Goal: Task Accomplishment & Management: Complete application form

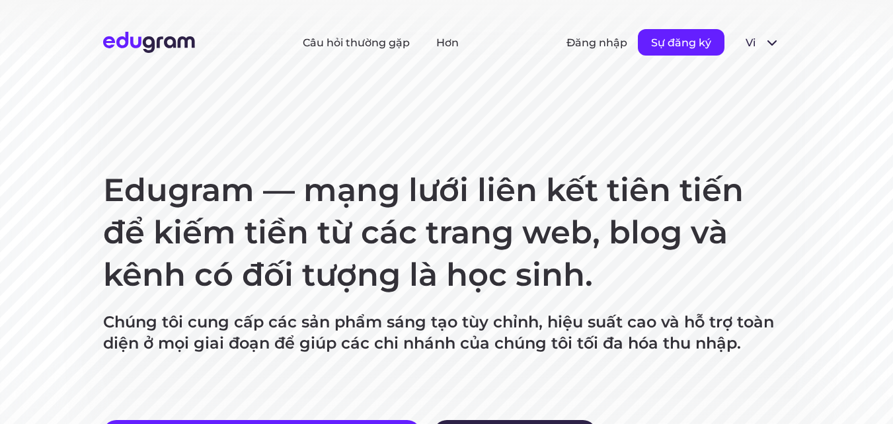
click at [680, 40] on font "Sự đăng ký" at bounding box center [681, 42] width 60 height 13
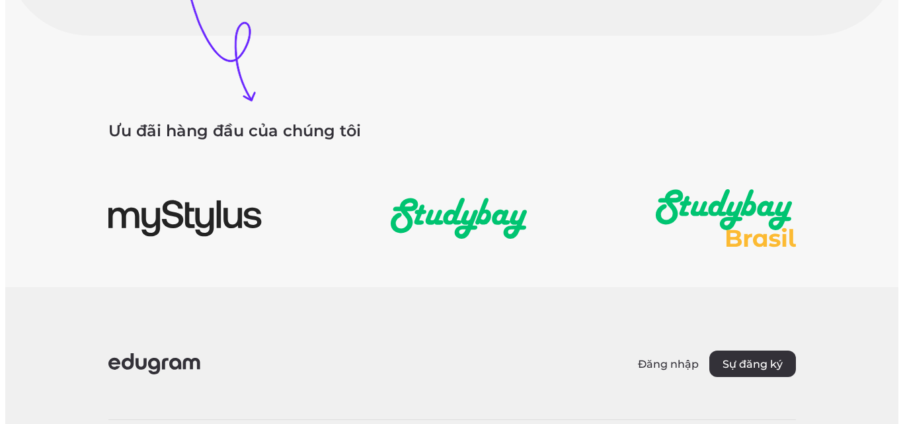
scroll to position [1785, 0]
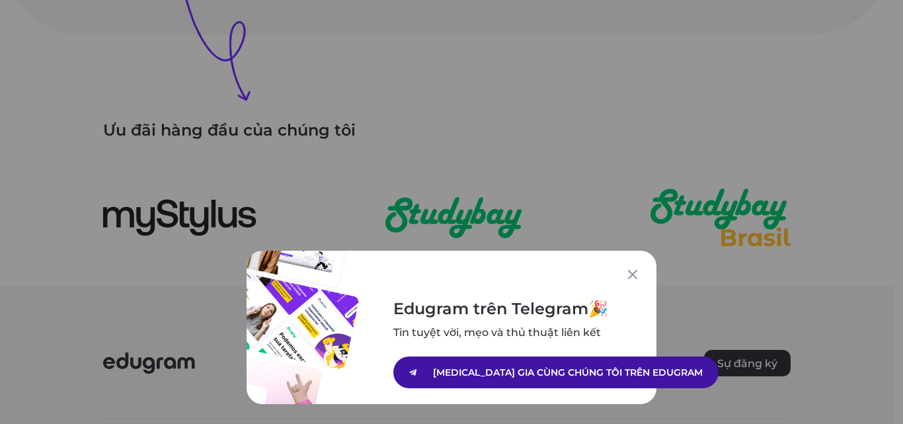
click at [521, 376] on font "THAM GIA CÙNG CHÚNG TÔI TRÊN EDUGRAM" at bounding box center [568, 372] width 270 height 12
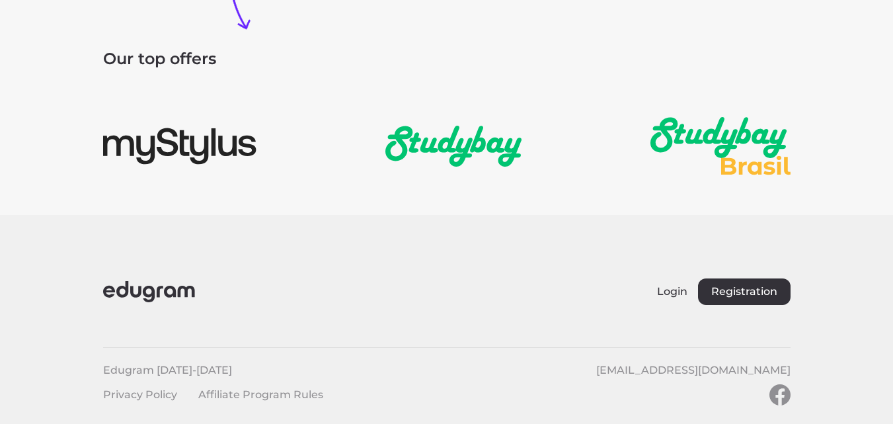
scroll to position [2036, 0]
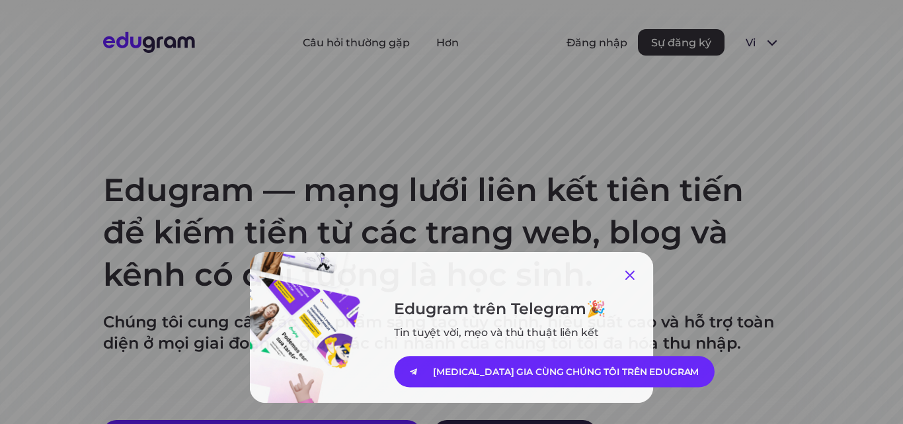
click at [628, 276] on icon at bounding box center [632, 274] width 9 height 9
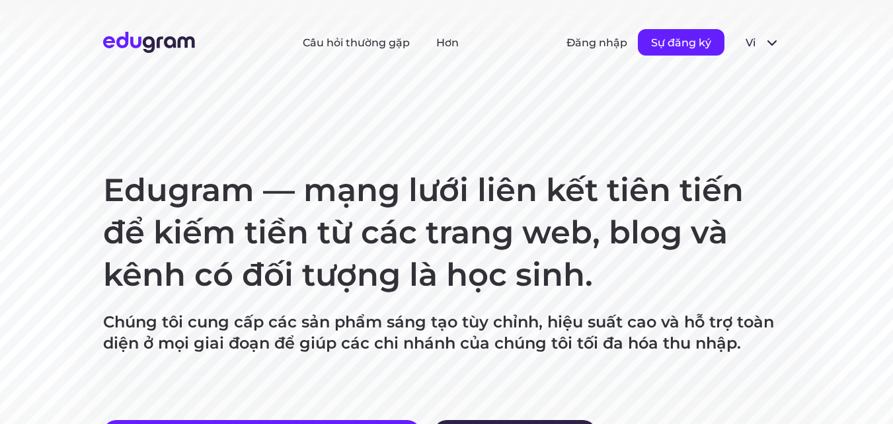
click at [679, 42] on font "Sự đăng ký" at bounding box center [681, 42] width 60 height 13
drag, startPoint x: 835, startPoint y: 139, endPoint x: 800, endPoint y: 116, distance: 42.0
click at [834, 139] on section "Edugram — mạng lưới liên kết tiên tiến để kiếm tiền từ các trang web, blog và k…" at bounding box center [446, 276] width 893 height 552
click at [670, 42] on font "Sự đăng ký" at bounding box center [681, 42] width 60 height 13
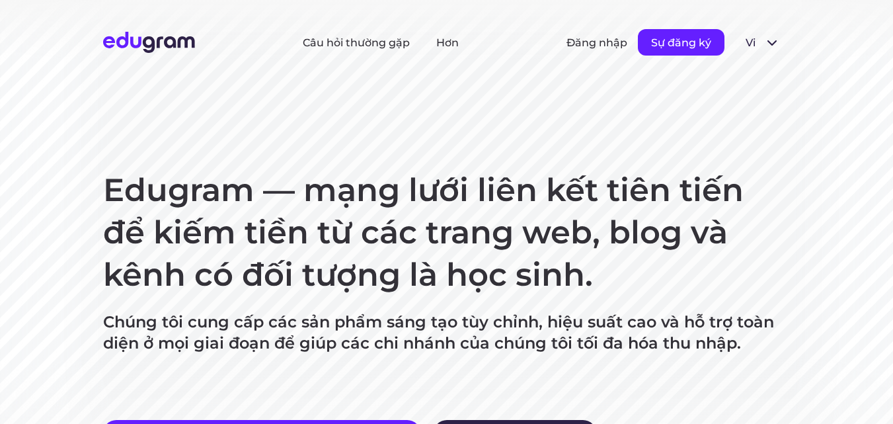
click at [670, 42] on font "Sự đăng ký" at bounding box center [681, 42] width 60 height 13
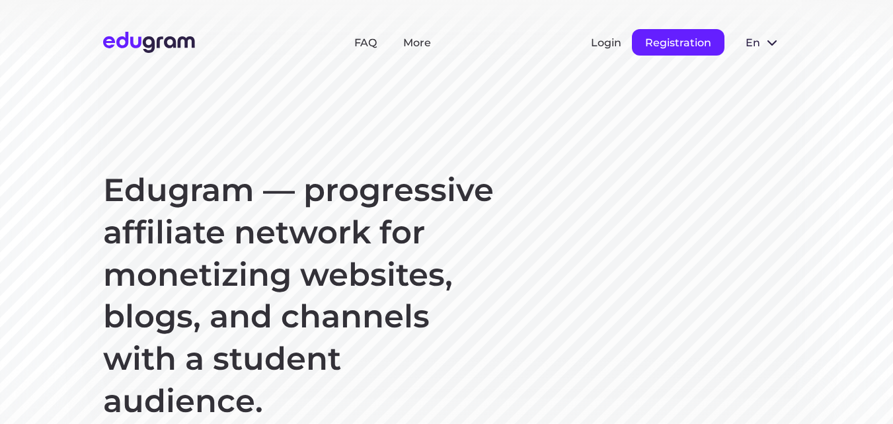
drag, startPoint x: 822, startPoint y: 134, endPoint x: 730, endPoint y: 81, distance: 106.0
click at [820, 133] on section "Edugram — progressive affiliate network for monetizing websites, blogs, and cha…" at bounding box center [446, 339] width 893 height 679
click at [660, 44] on button "Registration" at bounding box center [678, 42] width 93 height 26
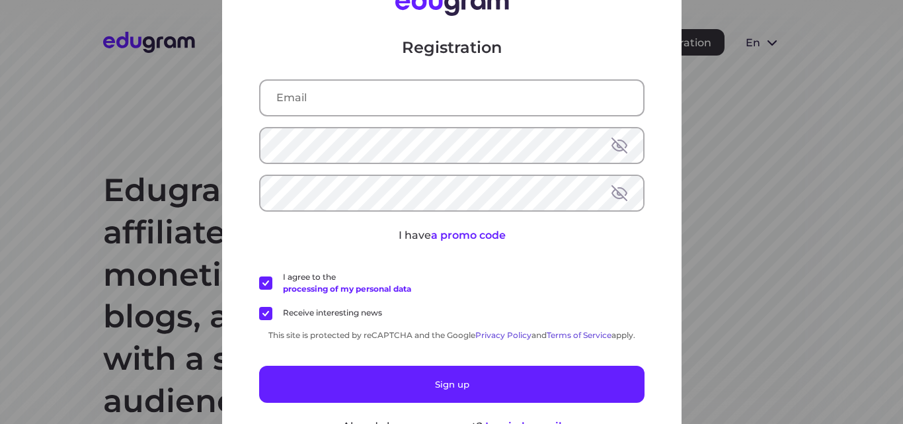
click at [473, 95] on input "text" at bounding box center [451, 98] width 383 height 34
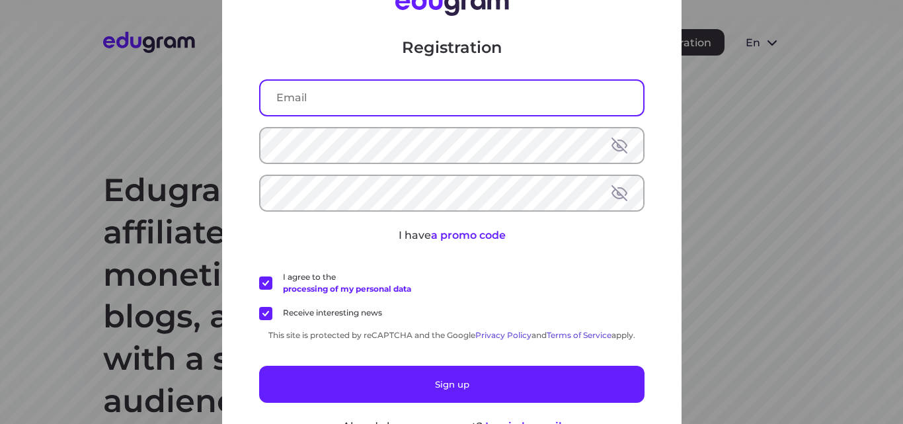
paste input "gdbgFjS2fYgDK"
drag, startPoint x: 381, startPoint y: 97, endPoint x: 83, endPoint y: 104, distance: 298.9
click at [61, 104] on div "Registration gdbgFjS2fYgDK I have a promo code I agree to the processing of my …" at bounding box center [451, 212] width 903 height 424
type input "m"
paste input "mylealex512@gmail.com"
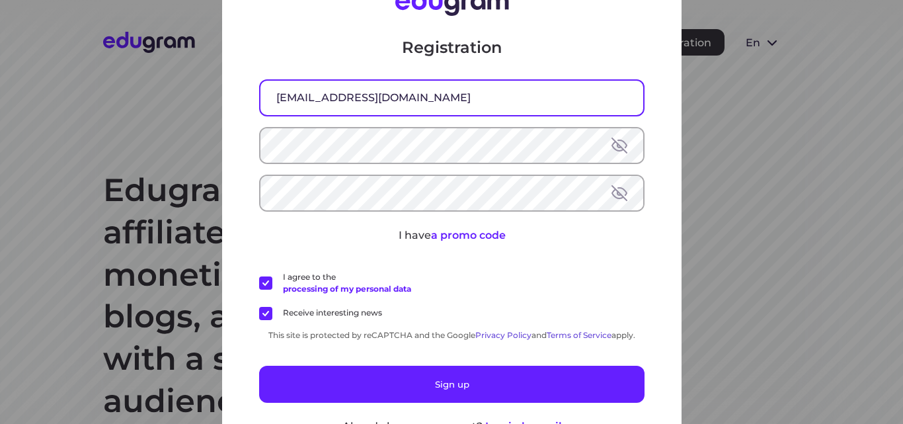
type input "mylealex512@gmail.com"
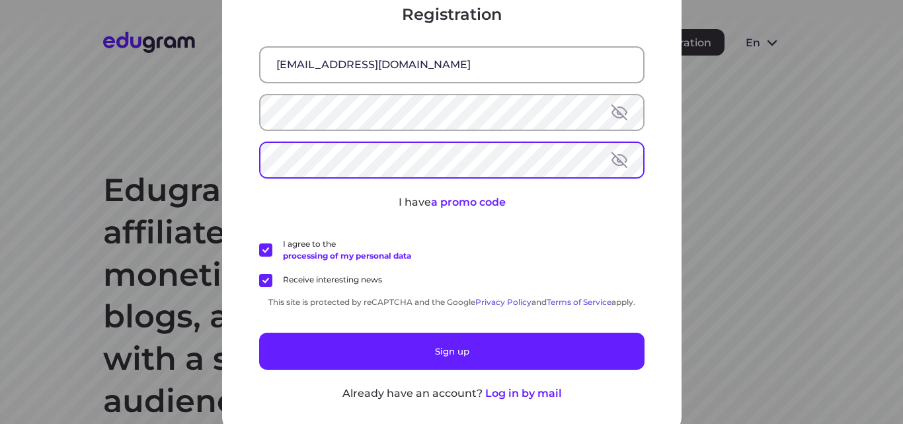
scroll to position [42, 0]
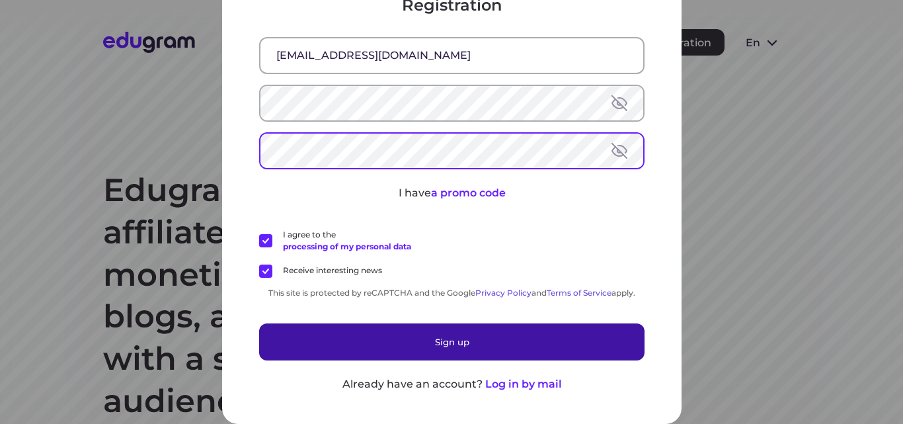
click at [429, 341] on button "Sign up" at bounding box center [451, 341] width 385 height 37
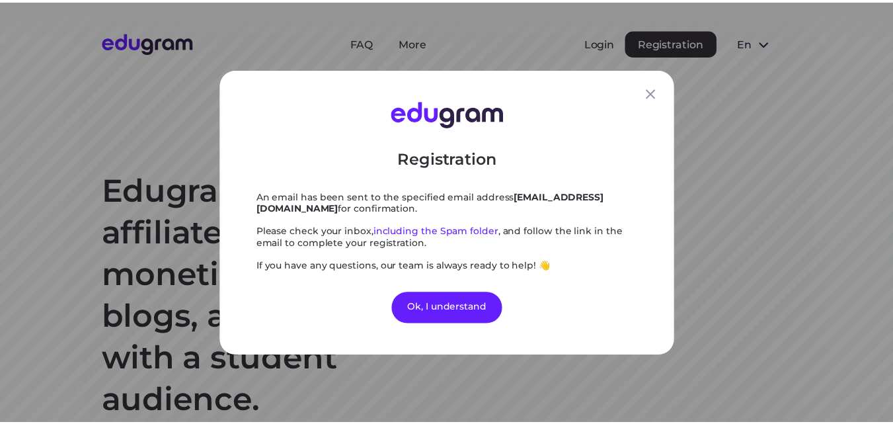
scroll to position [0, 0]
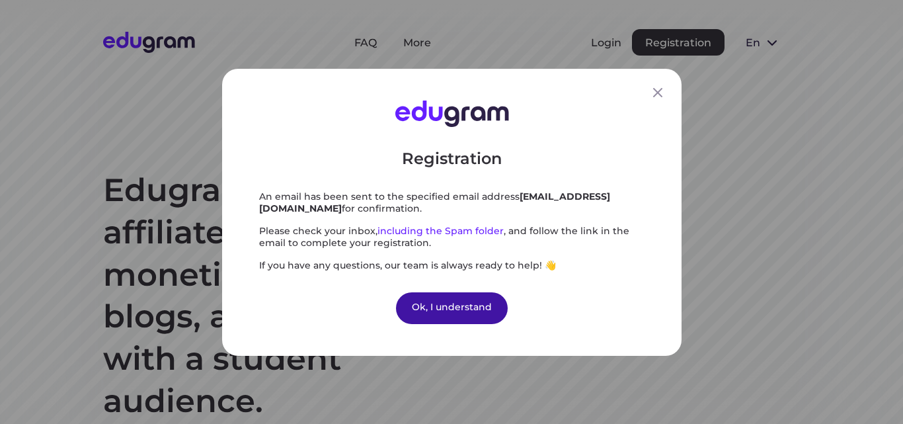
click at [461, 305] on div "Ok, I understand" at bounding box center [452, 308] width 112 height 32
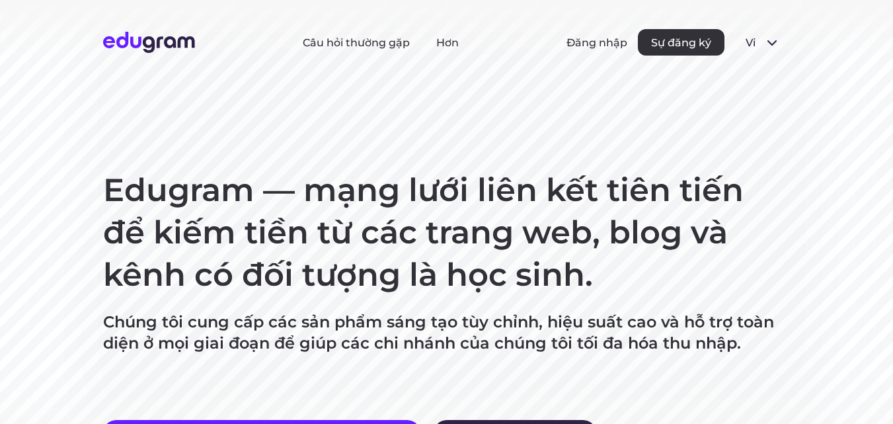
click at [481, 13] on header "Câu hỏi thường gặp Hơn Đăng nhập Sự đăng ký vi Русский Tiếng Anh Tiếng Bồ Đào N…" at bounding box center [446, 42] width 893 height 85
click at [595, 41] on font "Đăng nhập" at bounding box center [597, 42] width 61 height 13
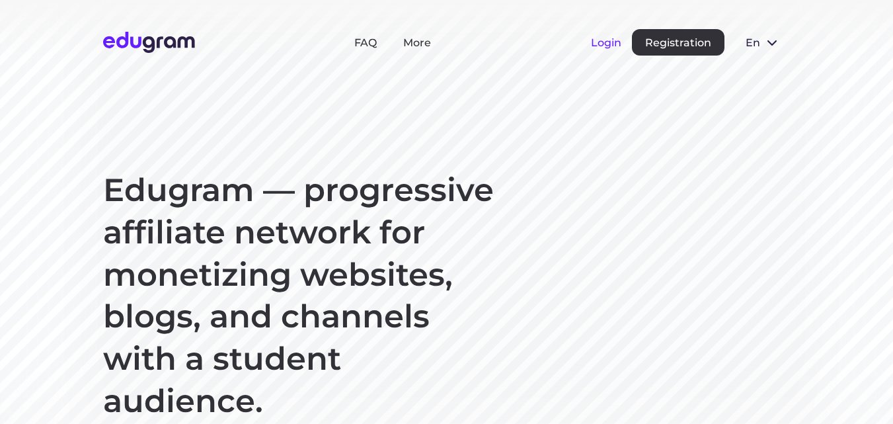
click at [545, 71] on header "FAQ More Login Registration en Русский English Português" at bounding box center [446, 42] width 893 height 85
click at [597, 44] on button "Login" at bounding box center [606, 42] width 30 height 13
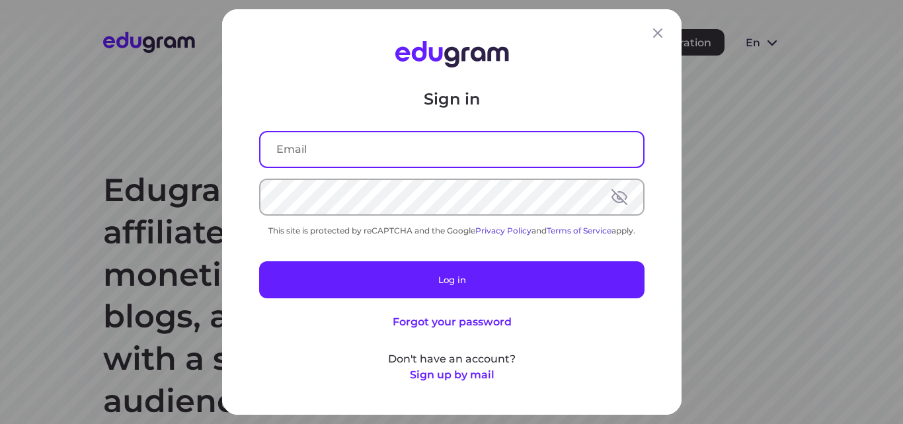
click at [440, 151] on input "text" at bounding box center [451, 149] width 383 height 34
drag, startPoint x: 440, startPoint y: 151, endPoint x: 371, endPoint y: 149, distance: 69.5
click at [371, 149] on input "text" at bounding box center [451, 149] width 383 height 34
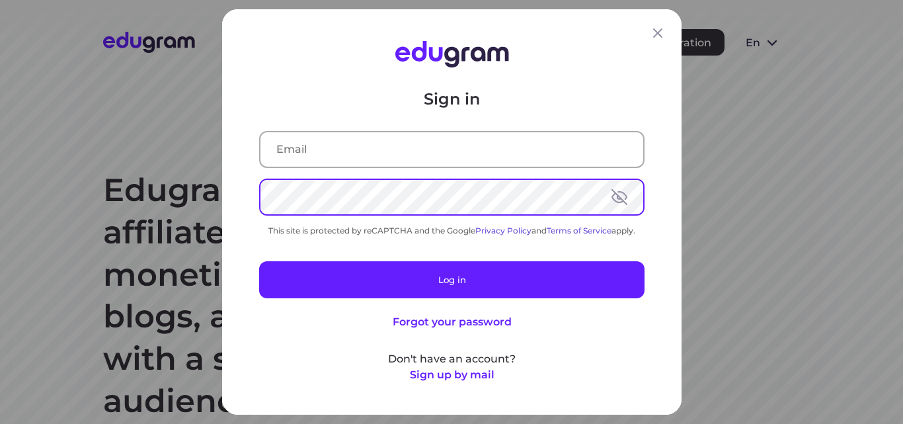
drag, startPoint x: 312, startPoint y: 136, endPoint x: 313, endPoint y: 144, distance: 8.0
click at [312, 140] on input "text" at bounding box center [451, 149] width 383 height 34
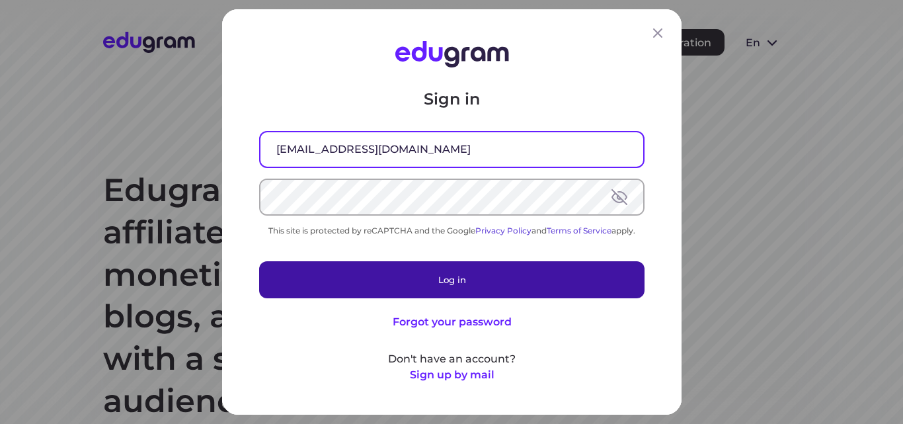
type input "mylealex512@gmail.com"
click at [432, 286] on button "Log in" at bounding box center [451, 279] width 385 height 37
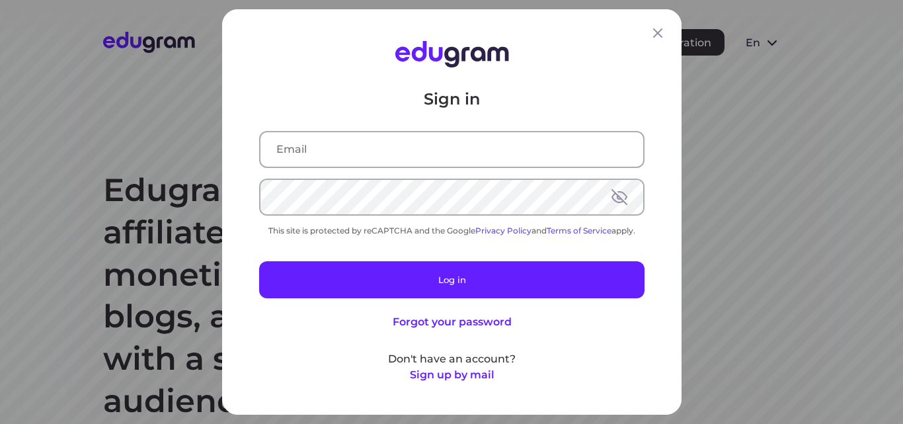
click at [493, 127] on div "Sign in This site is protected by reCAPTCHA and the Google Privacy Policy and T…" at bounding box center [451, 236] width 385 height 294
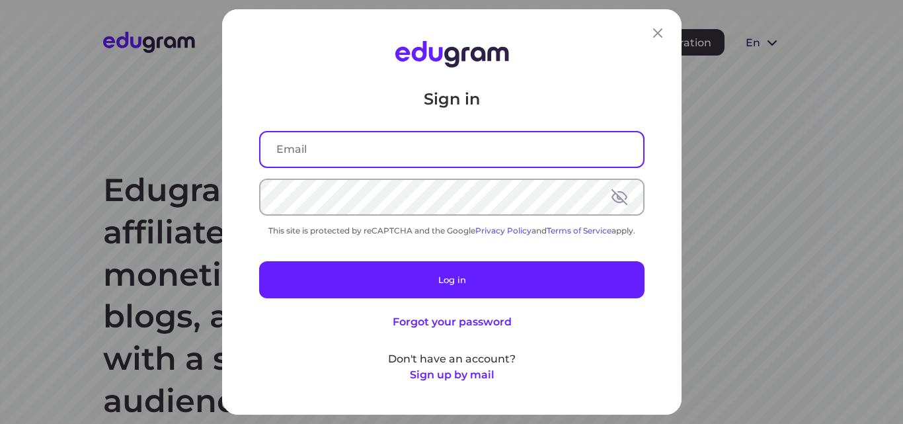
click at [480, 147] on input "text" at bounding box center [451, 149] width 383 height 34
type input "mylealex512@gmail.com"
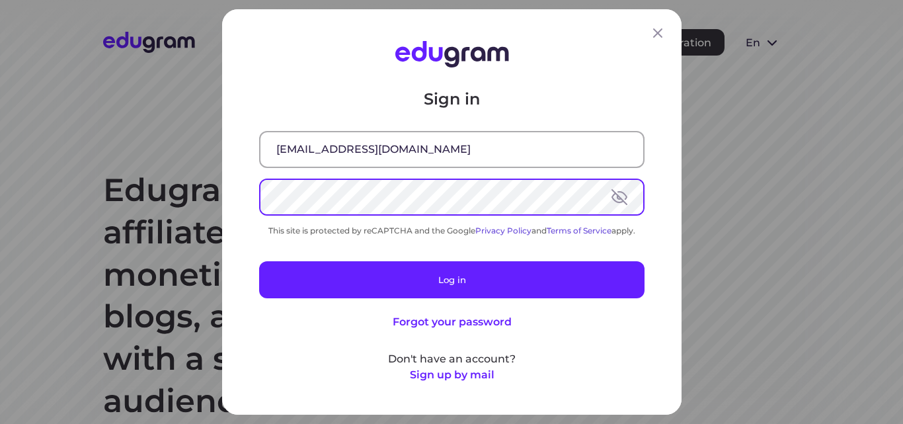
click at [617, 194] on button at bounding box center [620, 197] width 16 height 16
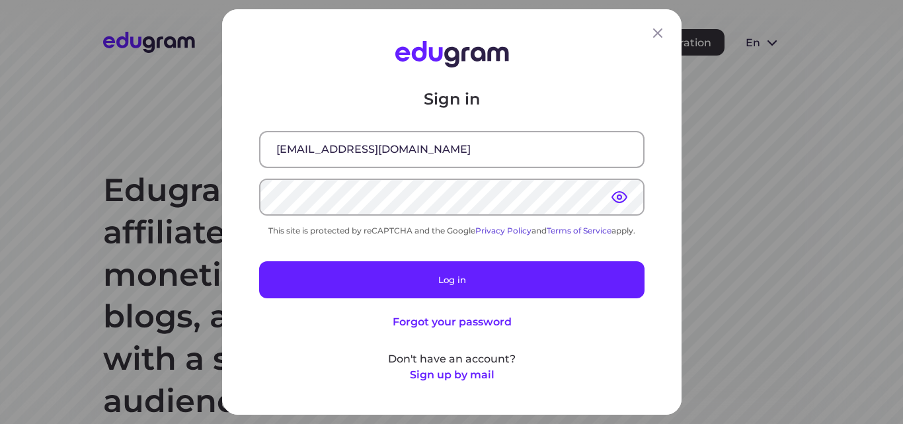
click at [617, 194] on button at bounding box center [620, 197] width 16 height 16
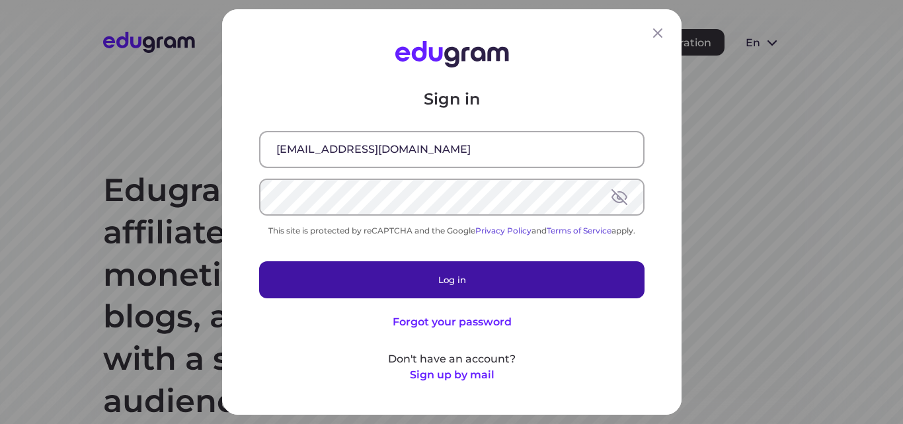
click at [494, 280] on button "Log in" at bounding box center [451, 279] width 385 height 37
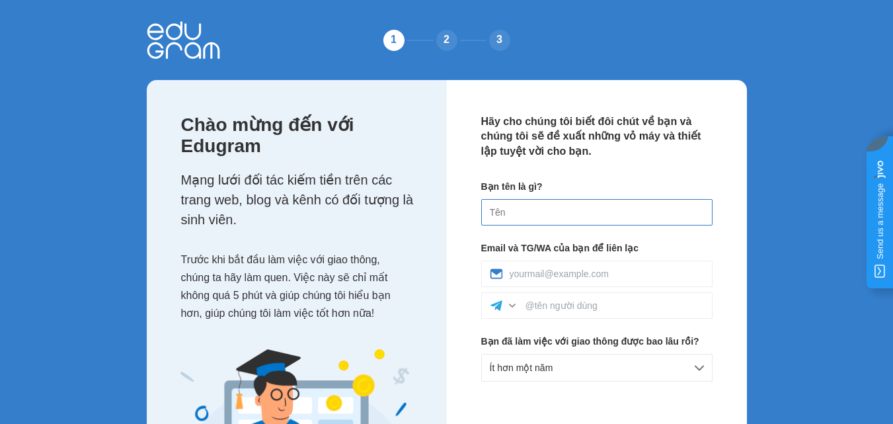
click at [571, 214] on input at bounding box center [596, 212] width 231 height 26
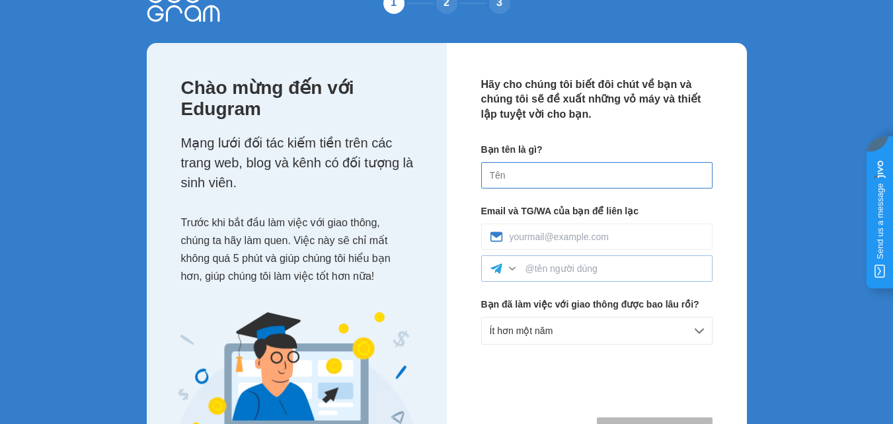
scroll to position [66, 0]
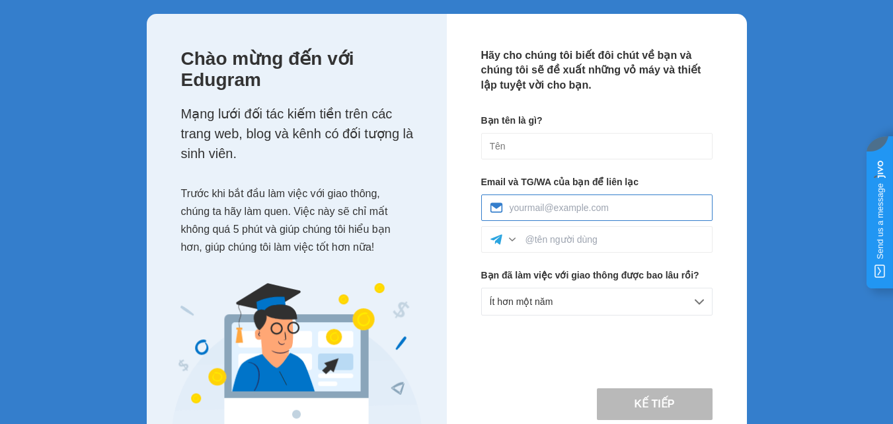
click at [516, 212] on input at bounding box center [607, 207] width 194 height 11
type input "[EMAIL_ADDRESS][DOMAIN_NAME]"
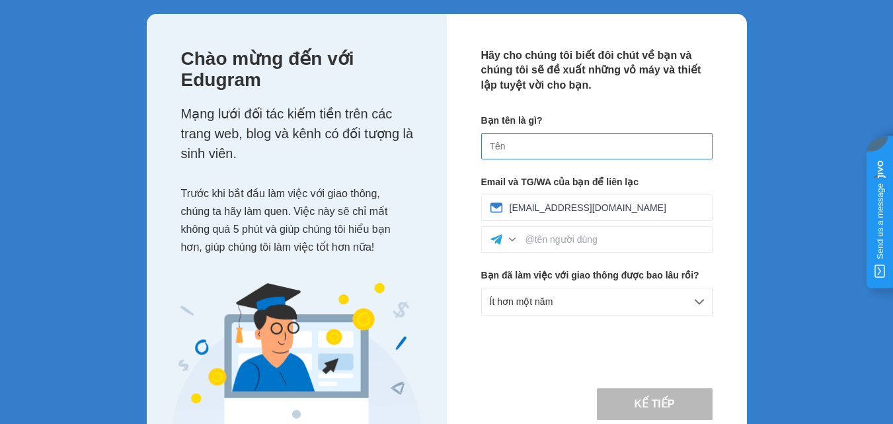
click at [560, 149] on input at bounding box center [596, 146] width 231 height 26
type input "[PERSON_NAME]"
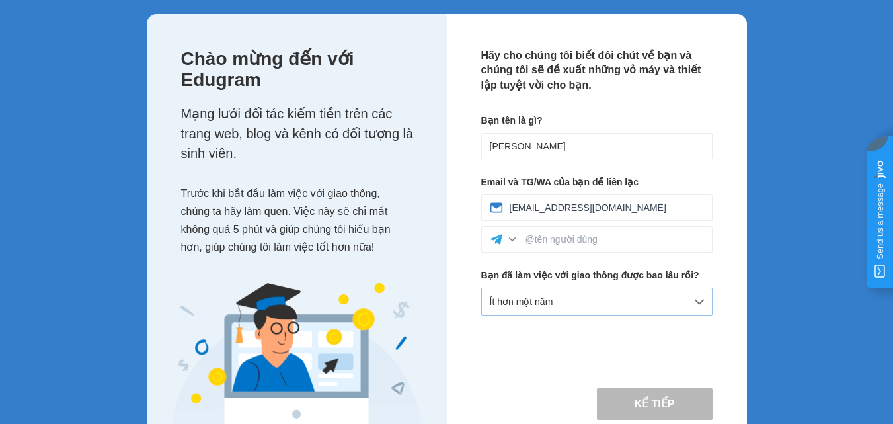
click at [555, 300] on div "Ít hơn một năm" at bounding box center [596, 302] width 231 height 28
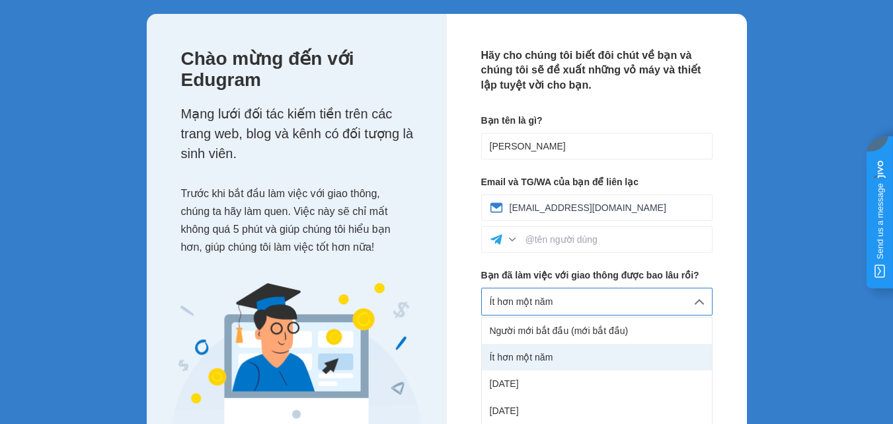
click at [535, 357] on font "Ít hơn một năm" at bounding box center [521, 357] width 63 height 11
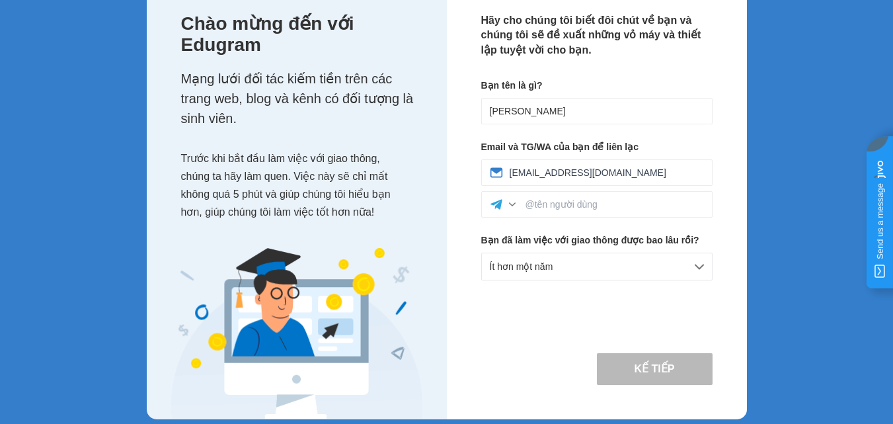
scroll to position [118, 0]
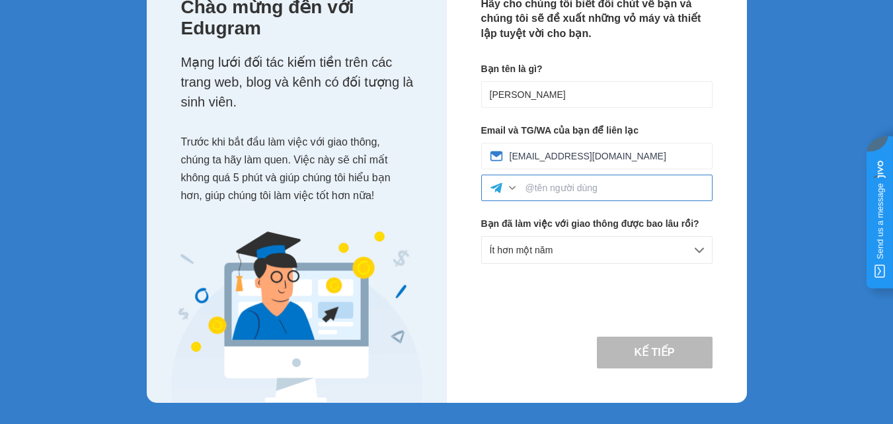
click at [570, 187] on input at bounding box center [615, 187] width 179 height 11
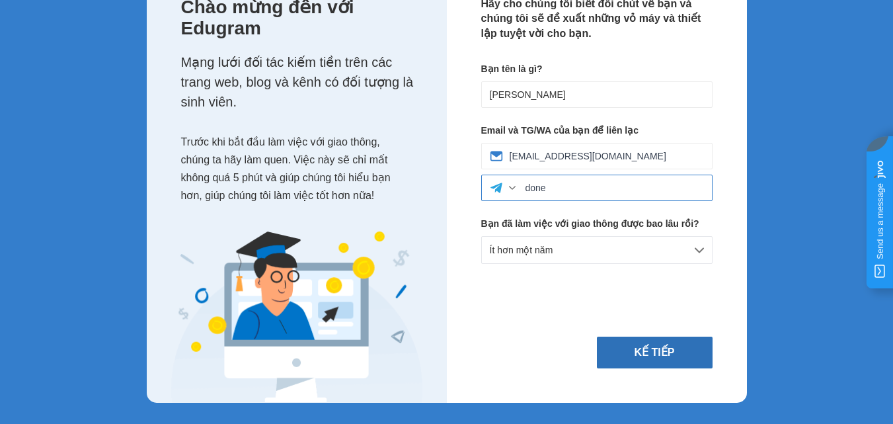
type input "done"
click at [671, 348] on font "Kế tiếp" at bounding box center [655, 351] width 40 height 11
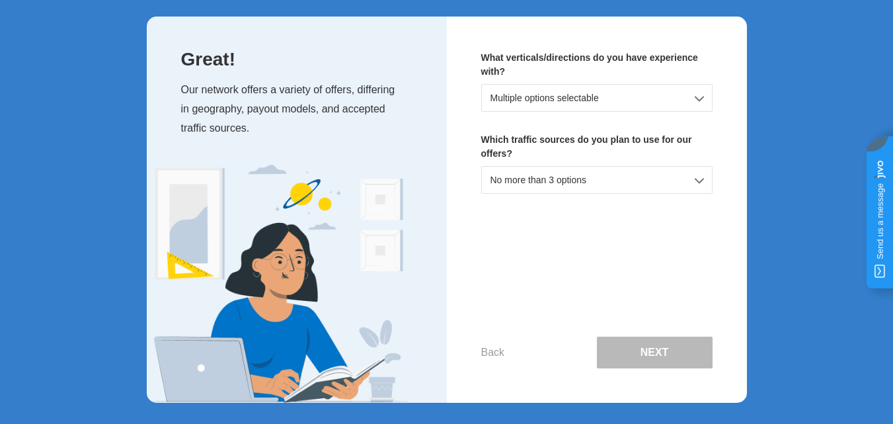
scroll to position [0, 0]
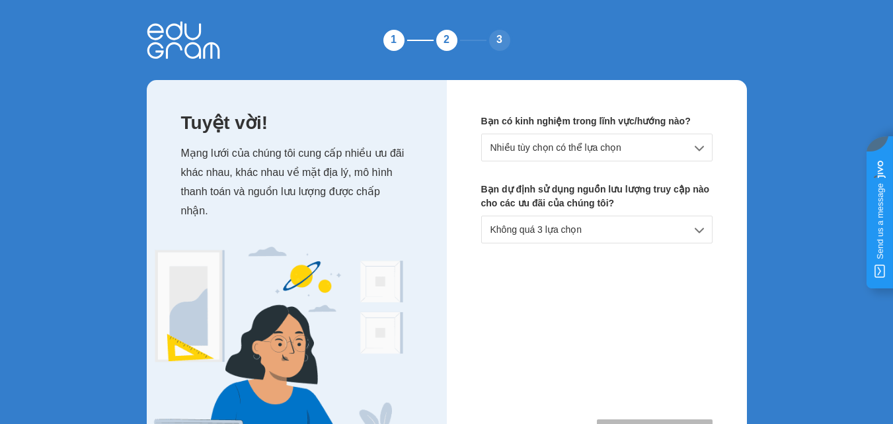
click at [678, 149] on div "Nhiều tùy chọn có thể lựa chọn" at bounding box center [596, 148] width 231 height 28
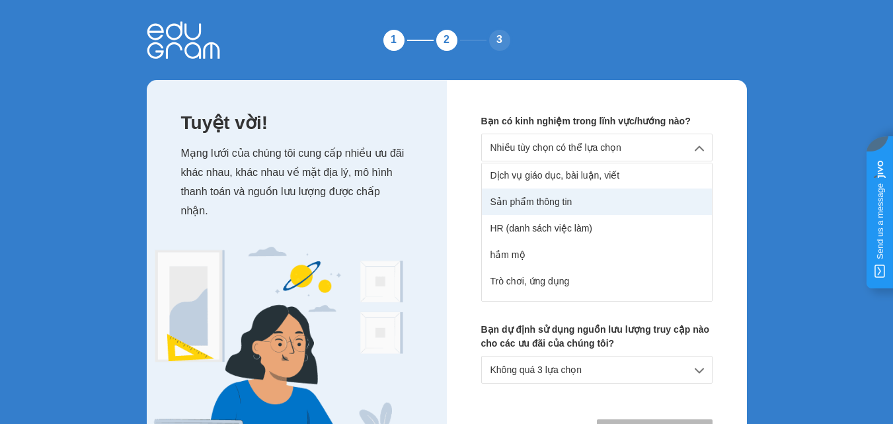
scroll to position [167, 0]
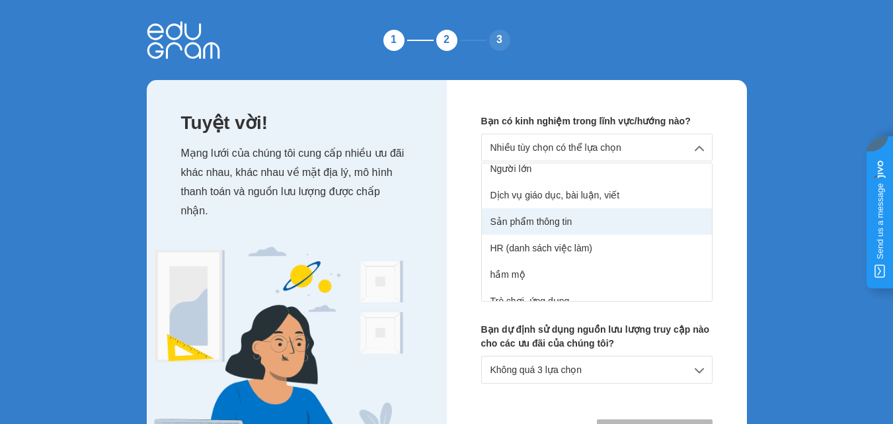
click at [598, 223] on div "Sản phẩm thông tin" at bounding box center [597, 221] width 230 height 26
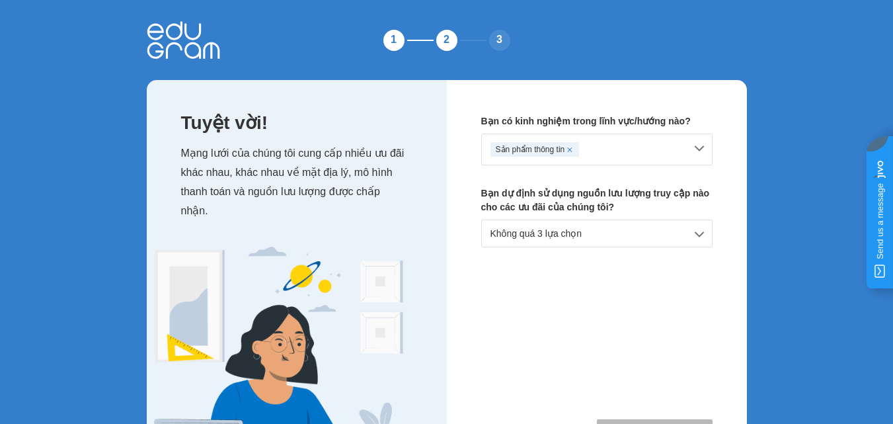
click at [606, 233] on div "Không quá 3 lựa chọn" at bounding box center [596, 234] width 231 height 28
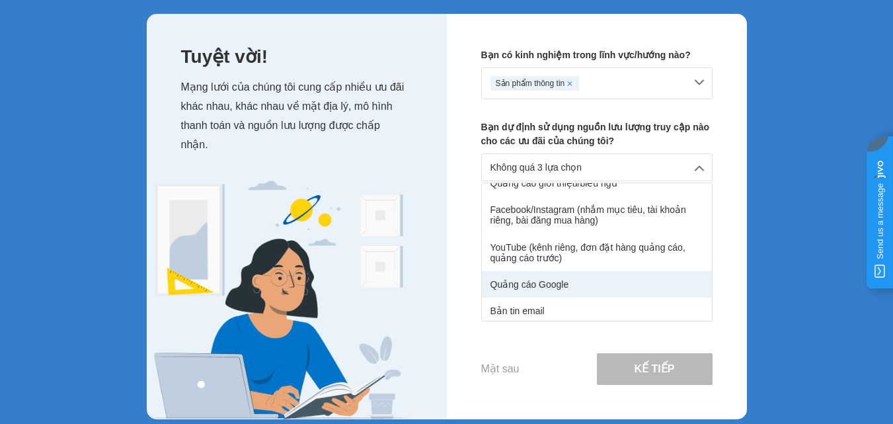
scroll to position [132, 0]
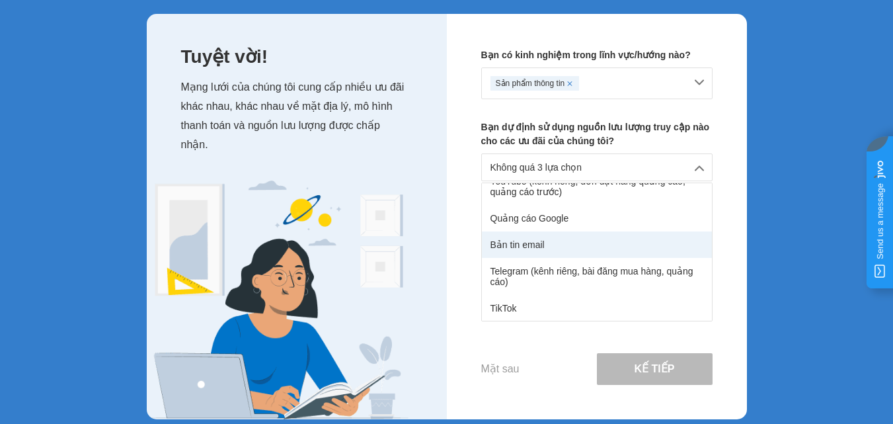
click at [561, 244] on div "Bản tin email" at bounding box center [597, 244] width 230 height 26
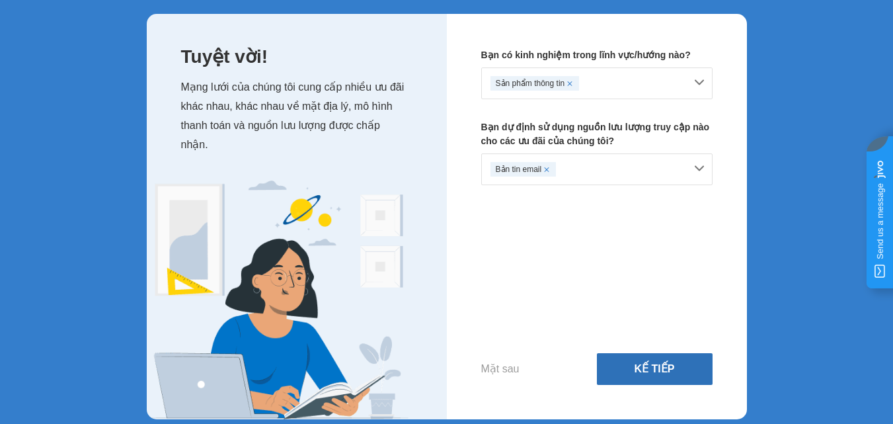
click at [643, 363] on font "Kế tiếp" at bounding box center [655, 368] width 40 height 11
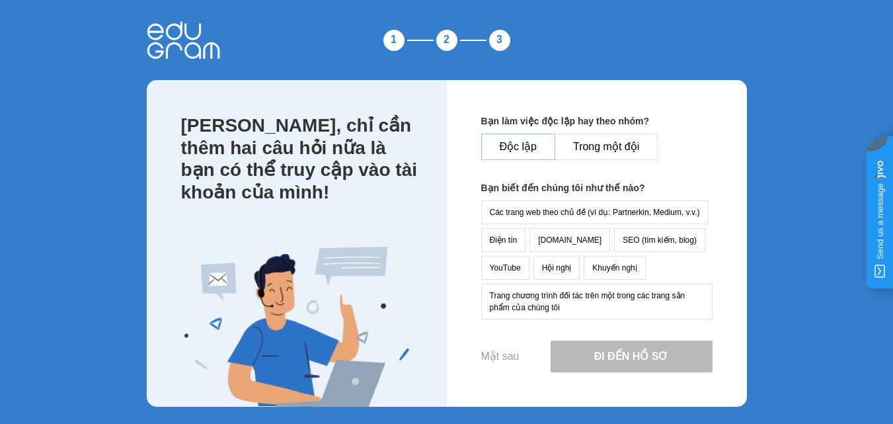
click at [514, 138] on button "Độc lập" at bounding box center [518, 147] width 74 height 26
click at [623, 244] on font "SEO (tìm kiếm, blog)" at bounding box center [660, 239] width 74 height 9
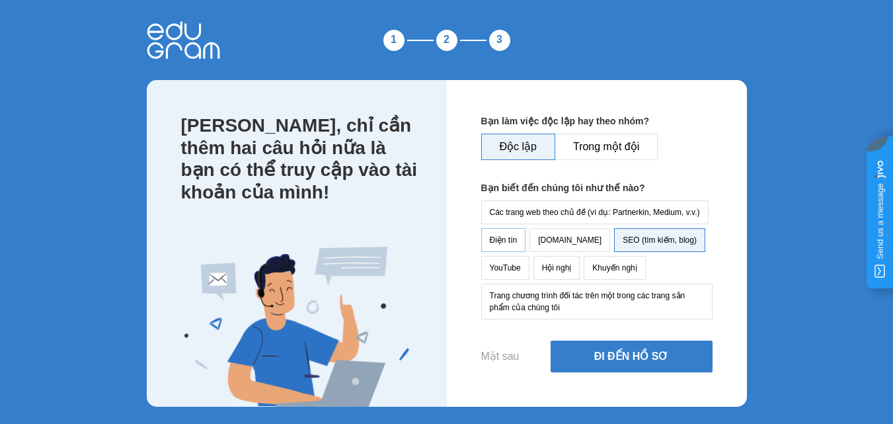
click at [497, 241] on font "Điện tín" at bounding box center [504, 239] width 28 height 9
click at [623, 238] on font "SEO (tìm kiếm, blog)" at bounding box center [660, 239] width 74 height 9
click at [501, 239] on font "Điện tín" at bounding box center [504, 239] width 28 height 9
click at [521, 263] on font "YouTube" at bounding box center [505, 267] width 31 height 9
click at [614, 234] on button "SEO (tìm kiếm, blog)" at bounding box center [659, 240] width 91 height 24
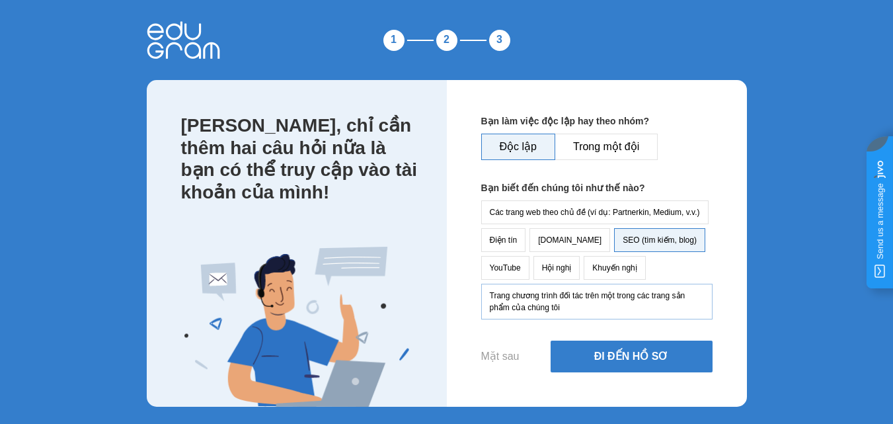
scroll to position [4, 0]
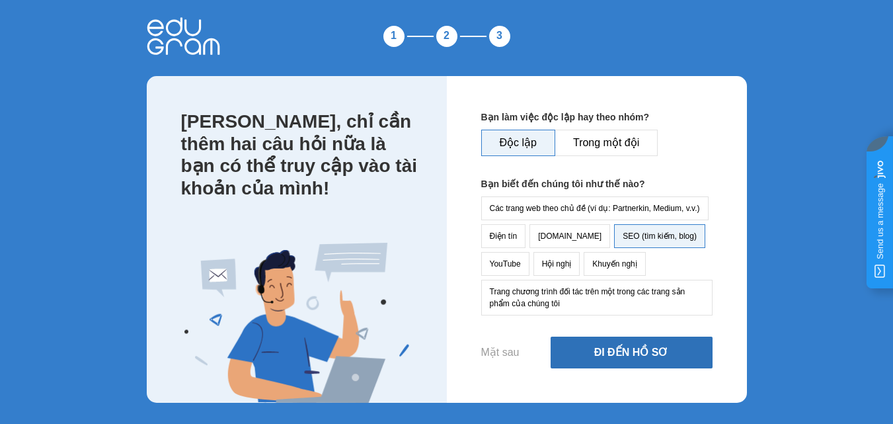
click at [635, 355] on font "Đi đến Hồ sơ" at bounding box center [631, 351] width 75 height 11
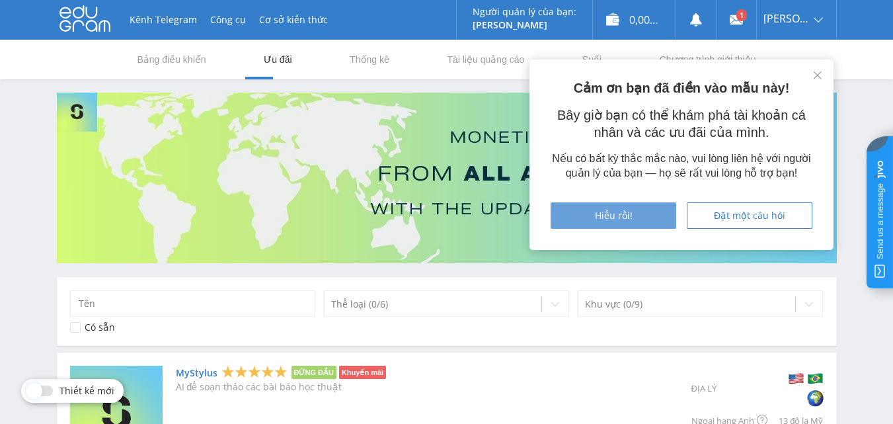
click at [644, 210] on div "Hiểu rồi!" at bounding box center [613, 215] width 93 height 11
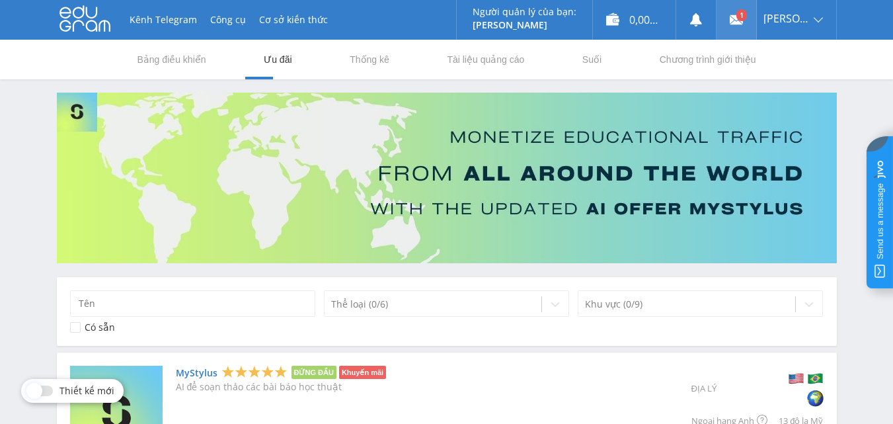
click at [743, 23] on use at bounding box center [736, 19] width 13 height 9
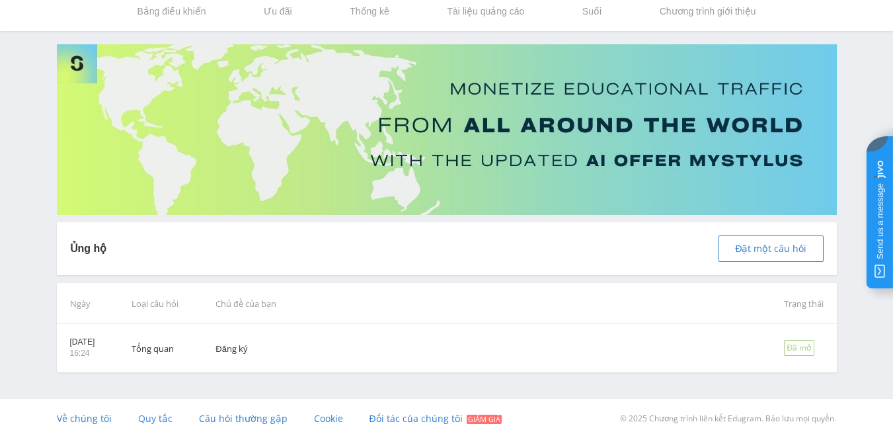
scroll to position [63, 0]
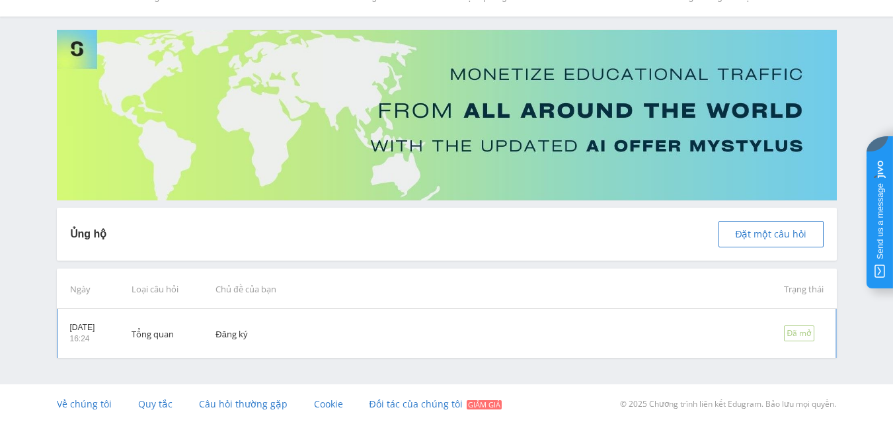
click at [784, 334] on div "Đã mở" at bounding box center [799, 332] width 31 height 15
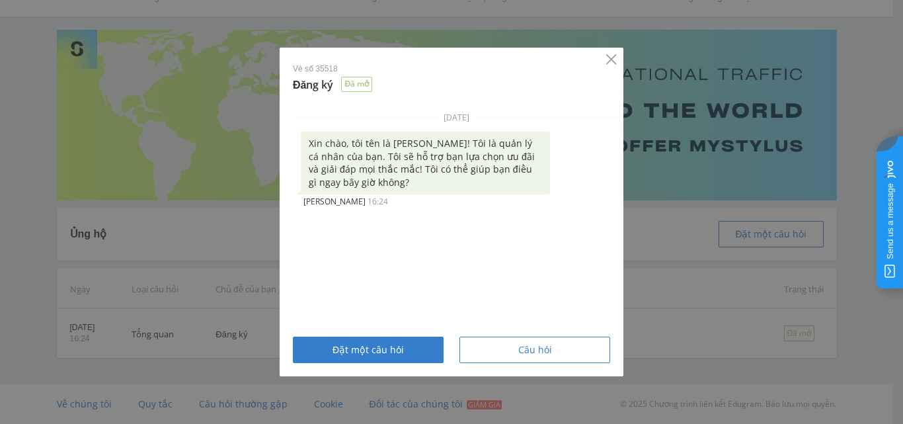
click at [613, 57] on icon "Đóng" at bounding box center [611, 59] width 11 height 11
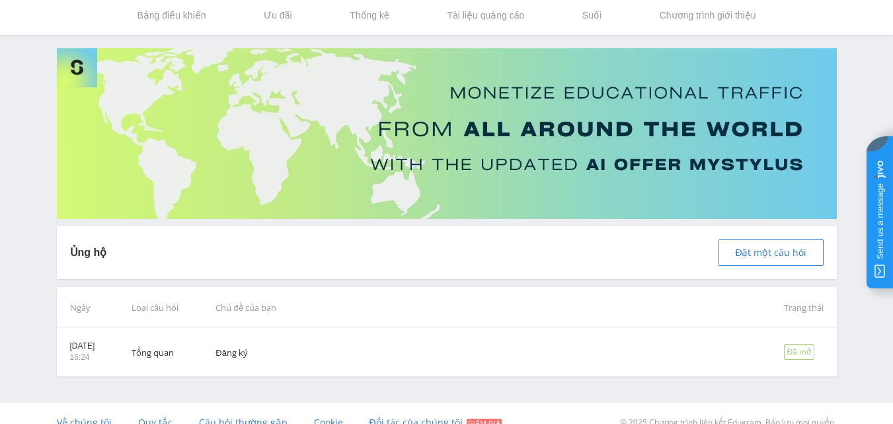
scroll to position [63, 0]
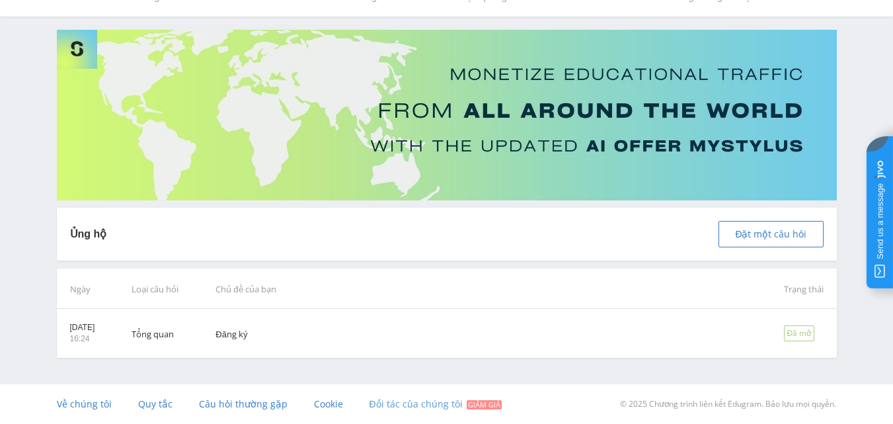
click at [416, 405] on font "Đối tác của chúng tôi" at bounding box center [416, 403] width 93 height 13
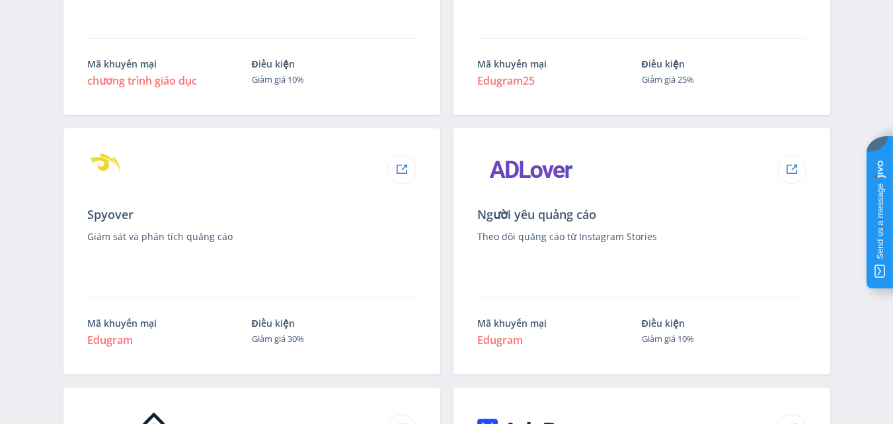
scroll to position [860, 0]
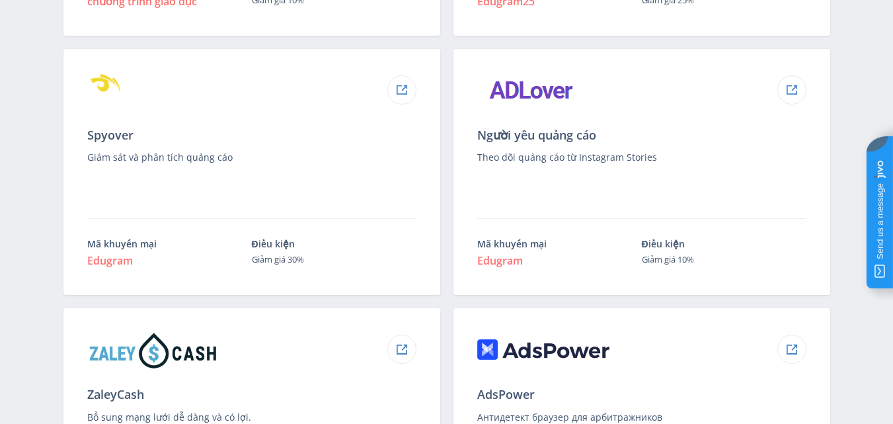
click at [112, 263] on font "Edugram" at bounding box center [110, 260] width 46 height 15
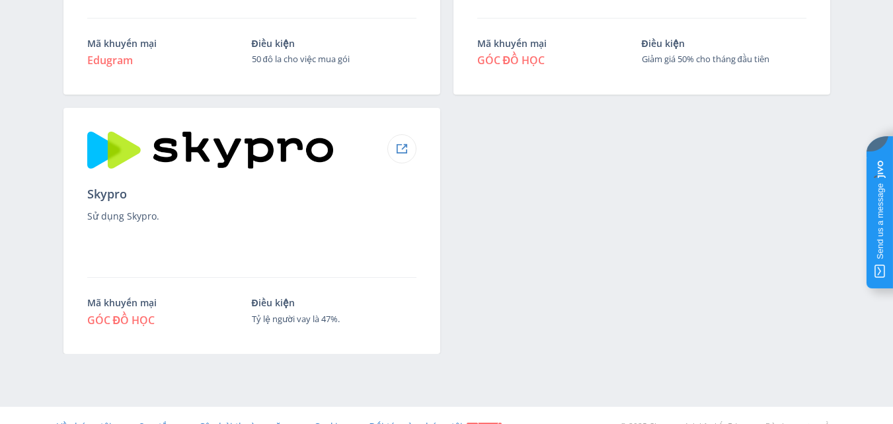
scroll to position [1602, 0]
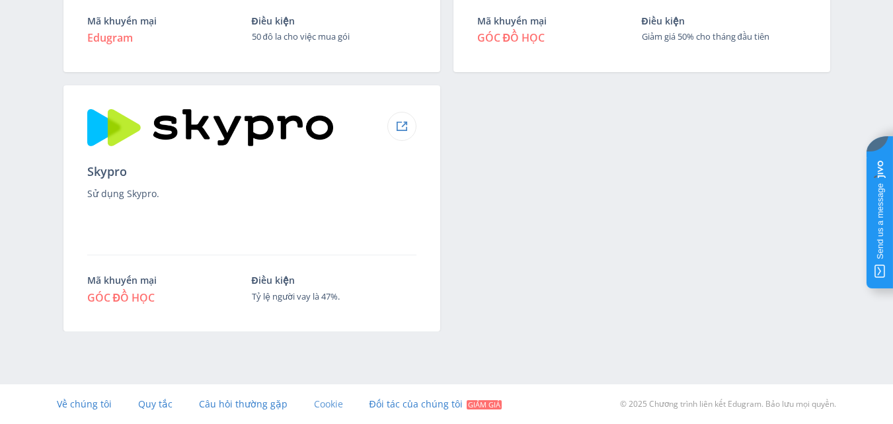
click at [319, 399] on font "Cookie" at bounding box center [328, 403] width 29 height 13
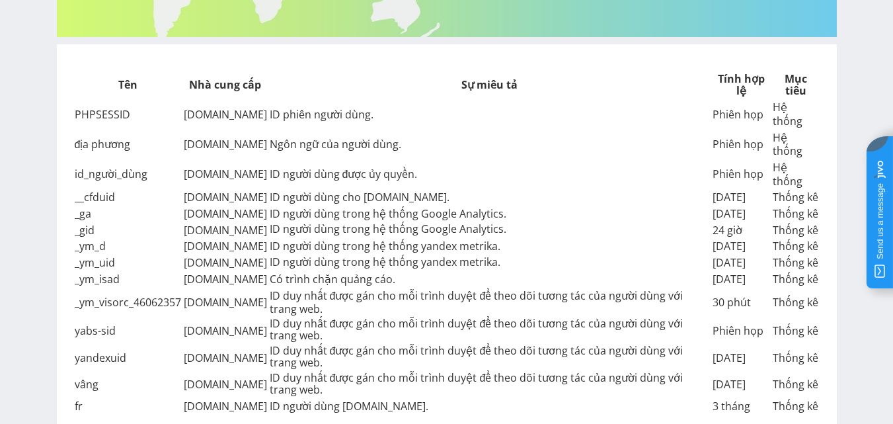
scroll to position [268, 0]
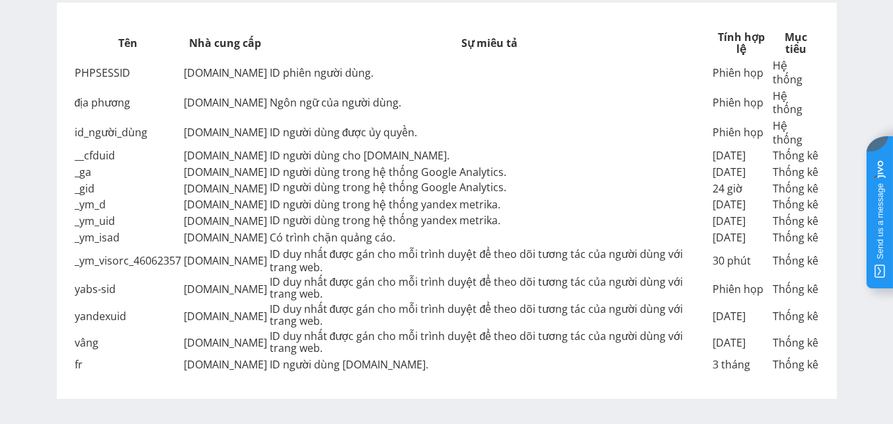
click at [200, 180] on font "[DOMAIN_NAME]" at bounding box center [225, 187] width 83 height 15
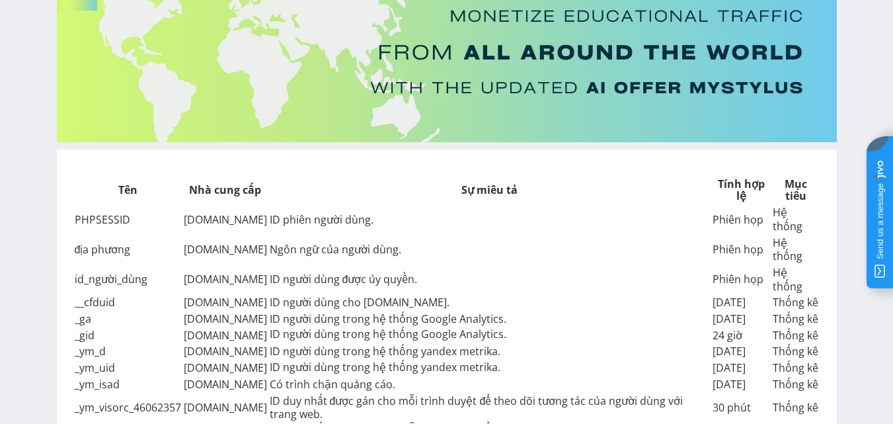
scroll to position [0, 0]
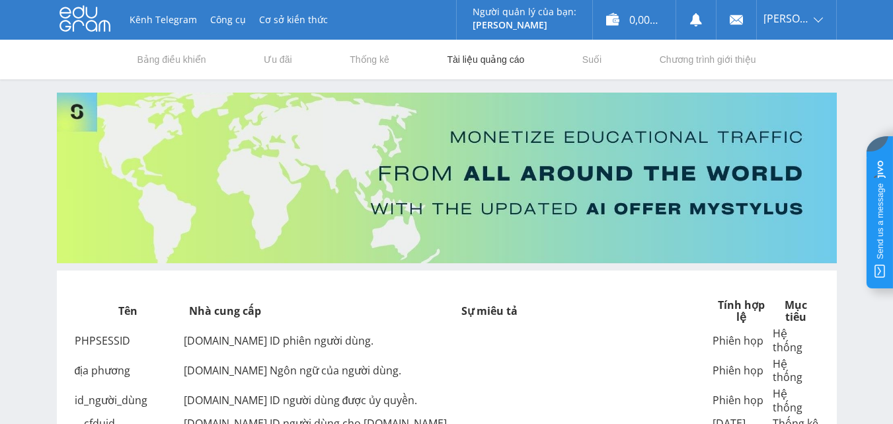
click at [467, 55] on font "Tài liệu quảng cáo" at bounding box center [485, 59] width 77 height 11
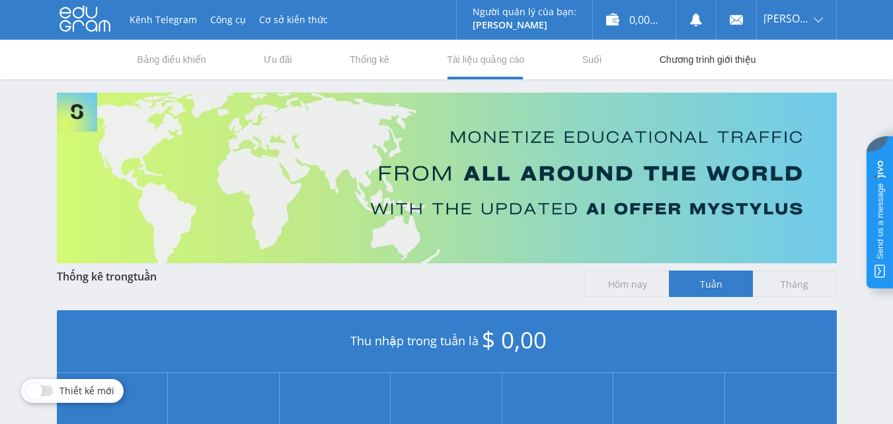
click at [710, 60] on font "Chương trình giới thiệu" at bounding box center [708, 59] width 97 height 11
click at [482, 61] on font "Tài liệu quảng cáo" at bounding box center [485, 59] width 77 height 11
click at [354, 62] on font "Thống kê" at bounding box center [370, 59] width 40 height 11
click at [718, 58] on font "Chương trình giới thiệu" at bounding box center [708, 59] width 97 height 11
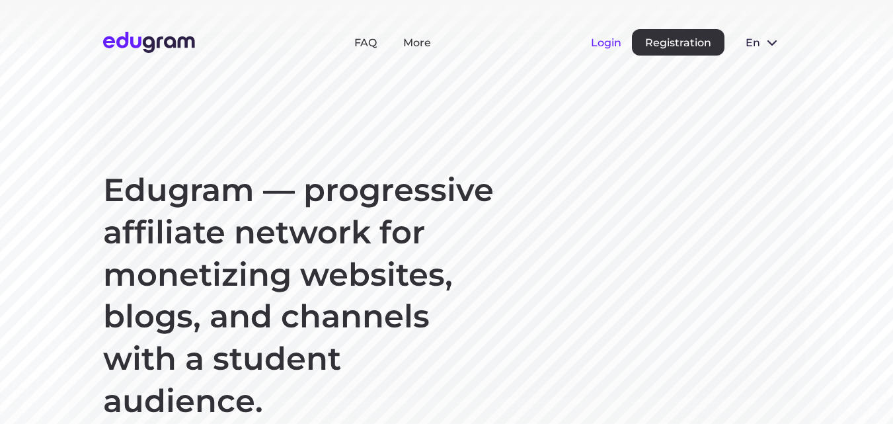
click at [603, 47] on button "Login" at bounding box center [606, 42] width 30 height 13
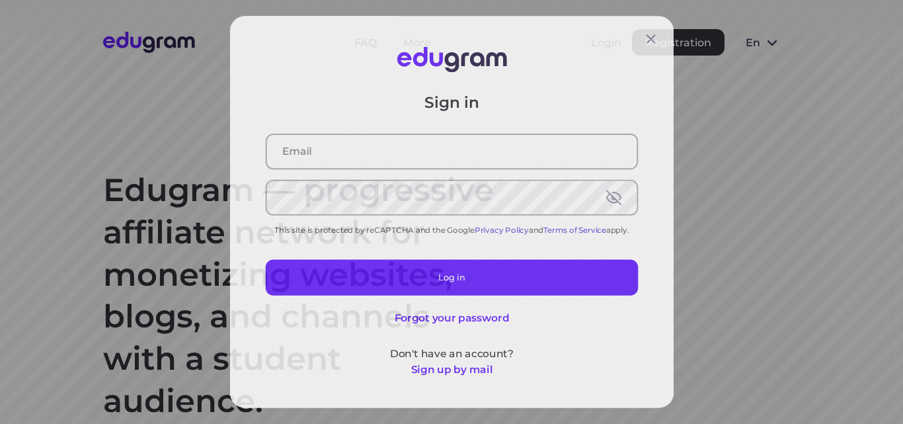
click at [422, 149] on input "text" at bounding box center [451, 149] width 383 height 34
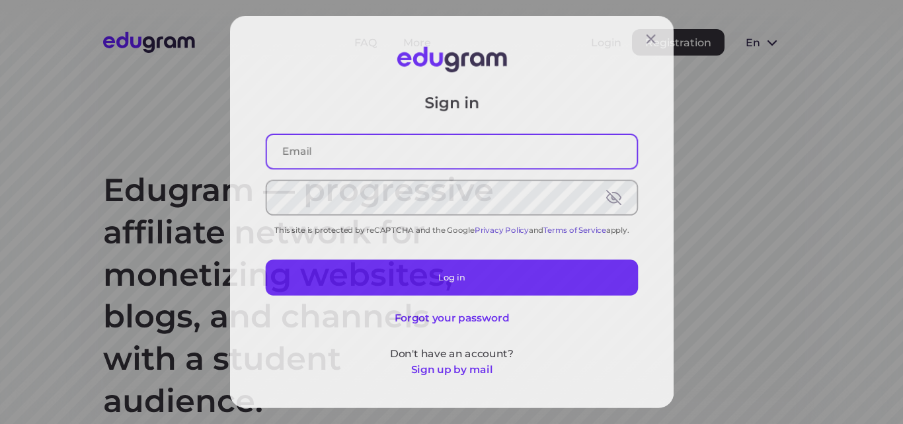
click at [308, 154] on input "text" at bounding box center [451, 149] width 383 height 34
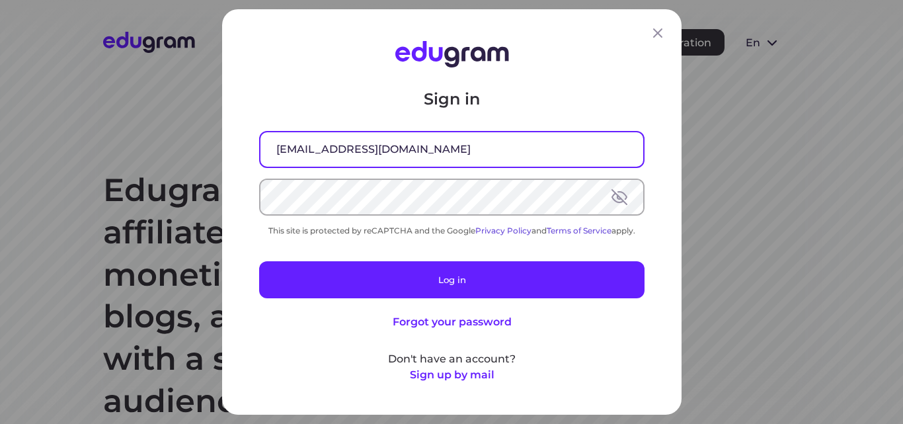
type input "mylealex512@gmail.com"
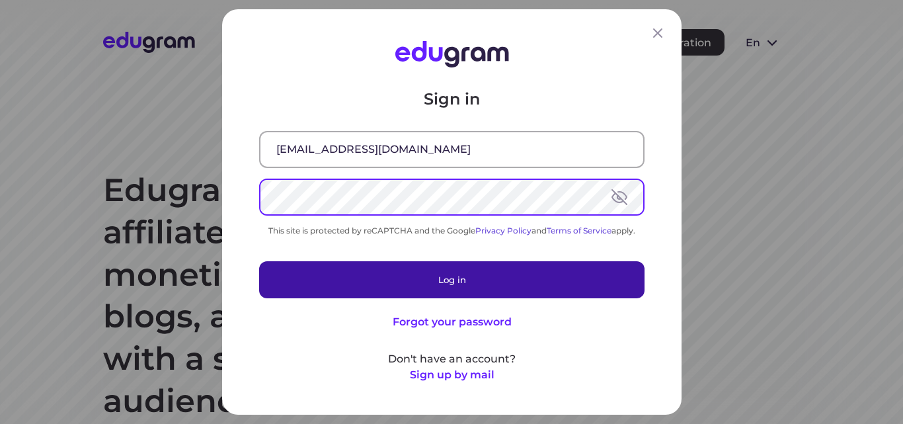
click at [456, 284] on button "Log in" at bounding box center [451, 279] width 385 height 37
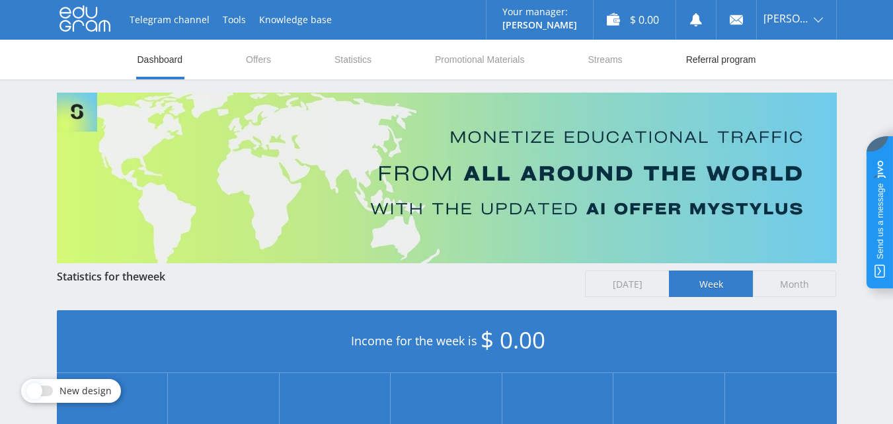
click at [708, 62] on link "Referral program" at bounding box center [721, 60] width 73 height 40
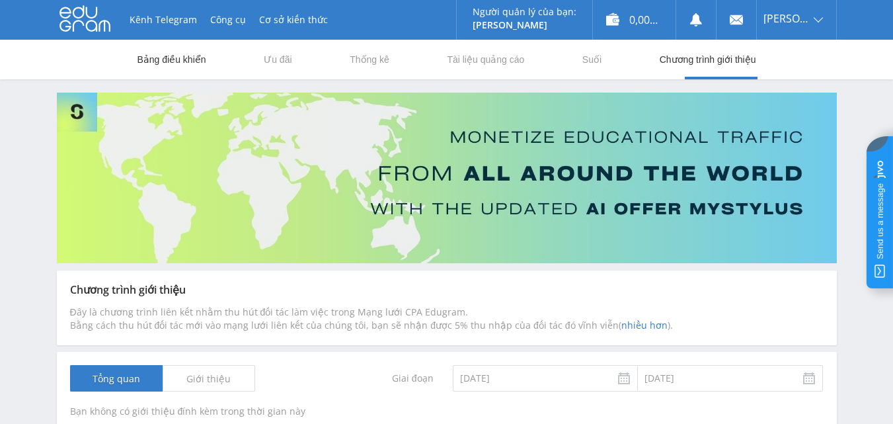
click at [182, 58] on font "Bảng điều khiển" at bounding box center [172, 59] width 69 height 11
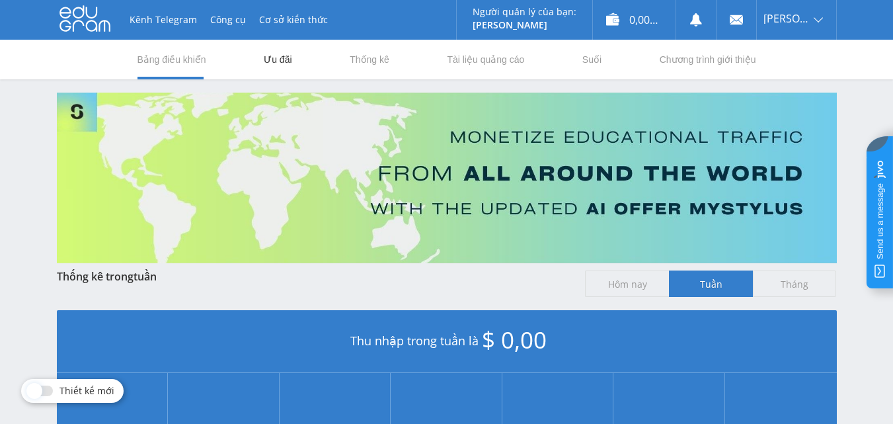
click at [272, 57] on font "Ưu đãi" at bounding box center [278, 59] width 28 height 11
click at [188, 57] on font "Bảng điều khiển" at bounding box center [172, 59] width 69 height 11
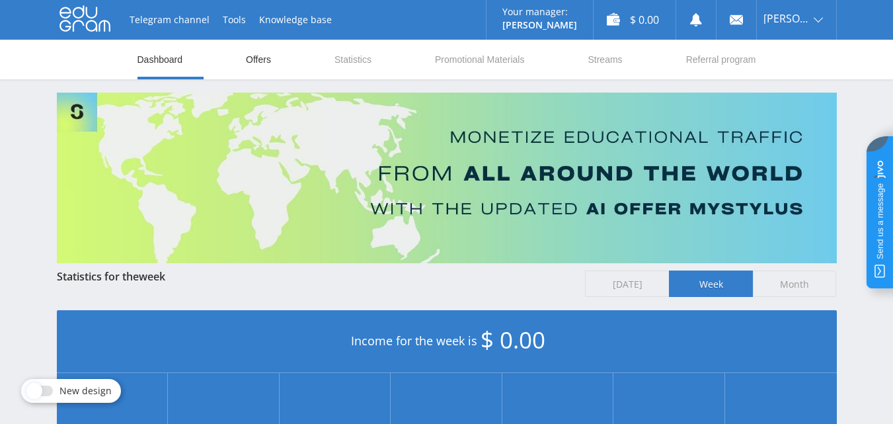
click at [256, 61] on link "Offers" at bounding box center [259, 60] width 28 height 40
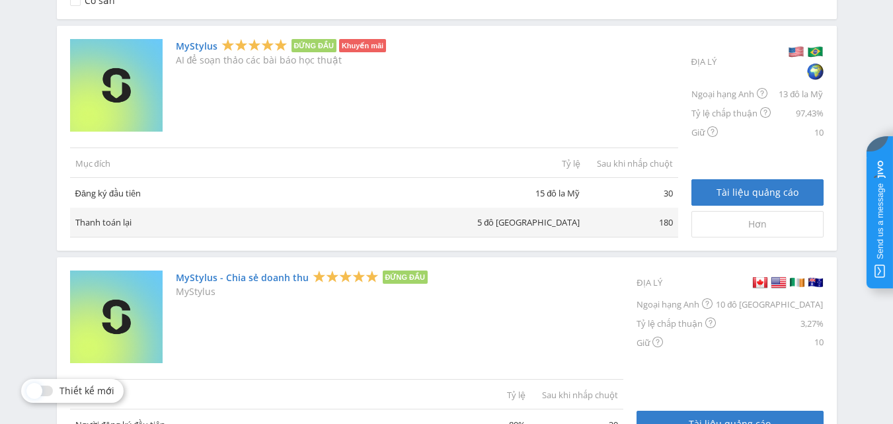
scroll to position [331, 0]
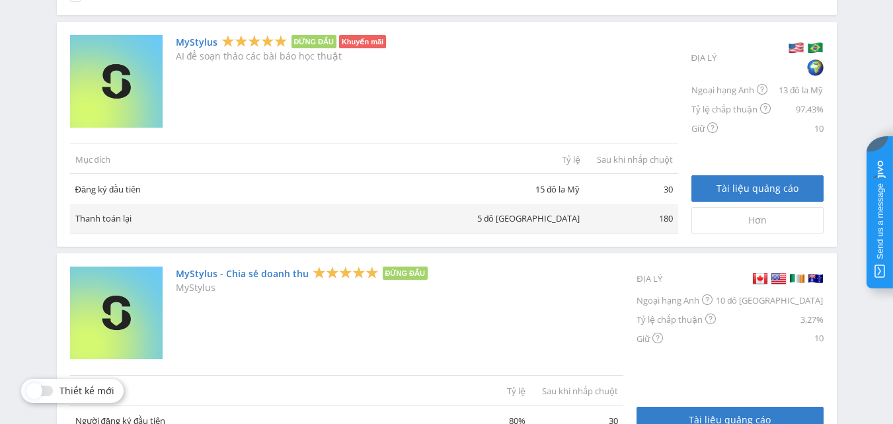
click at [406, 271] on font "ĐỨNG ĐẦU" at bounding box center [405, 273] width 40 height 8
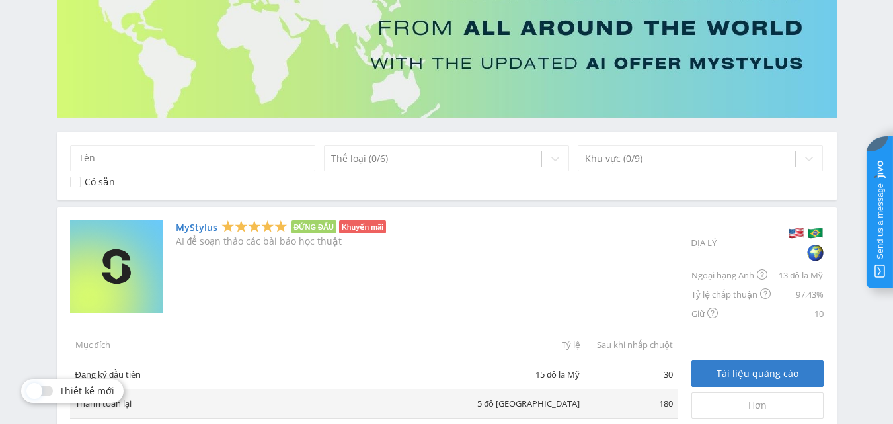
scroll to position [143, 0]
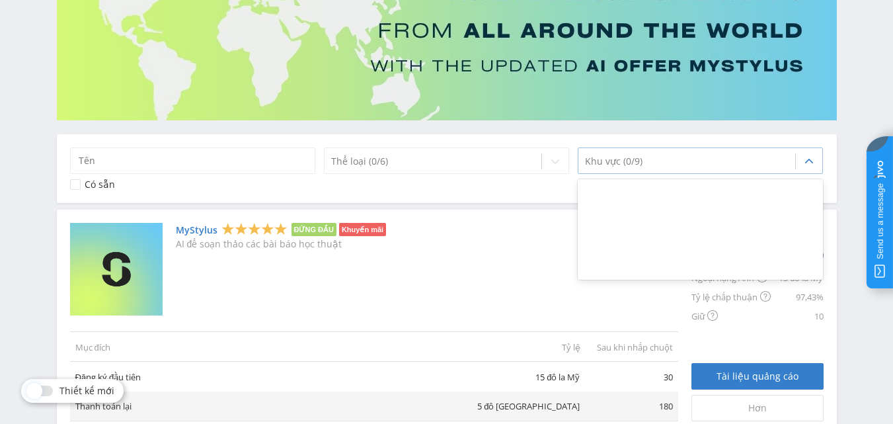
click at [814, 159] on icon at bounding box center [809, 161] width 11 height 11
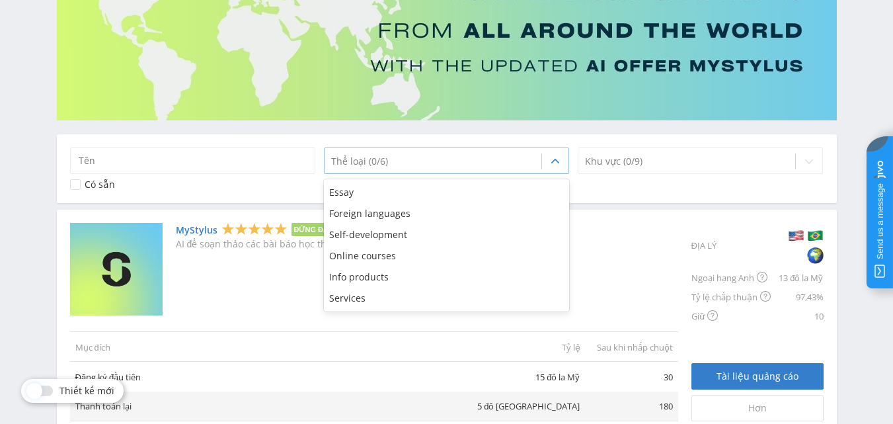
click at [560, 160] on icon at bounding box center [555, 161] width 11 height 11
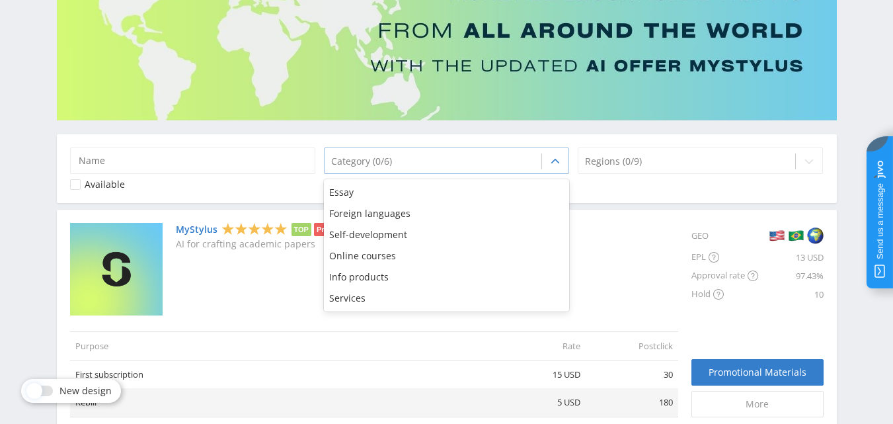
click at [559, 157] on icon at bounding box center [555, 161] width 11 height 11
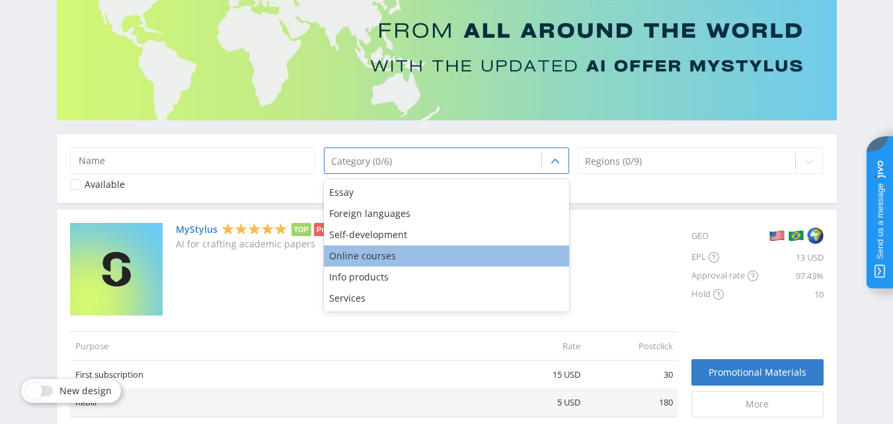
click at [387, 256] on div "Online courses" at bounding box center [447, 255] width 246 height 21
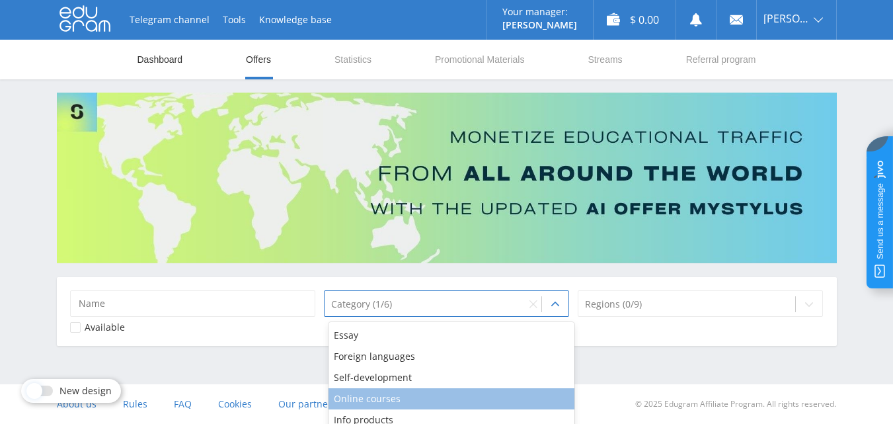
scroll to position [0, 0]
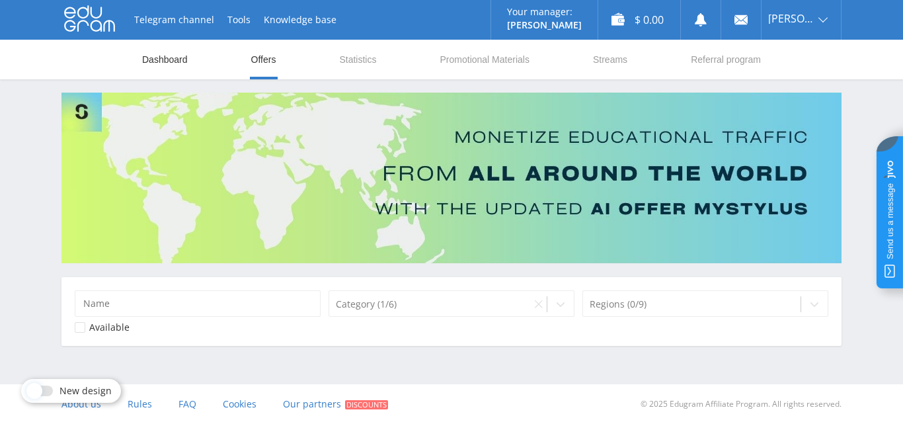
click at [867, 121] on div "Telegram channel Tools Knowledge base Your manager: Alex Alex Online @edugram_s…" at bounding box center [451, 206] width 903 height 412
click at [435, 315] on div "Category (1/6)" at bounding box center [452, 303] width 246 height 26
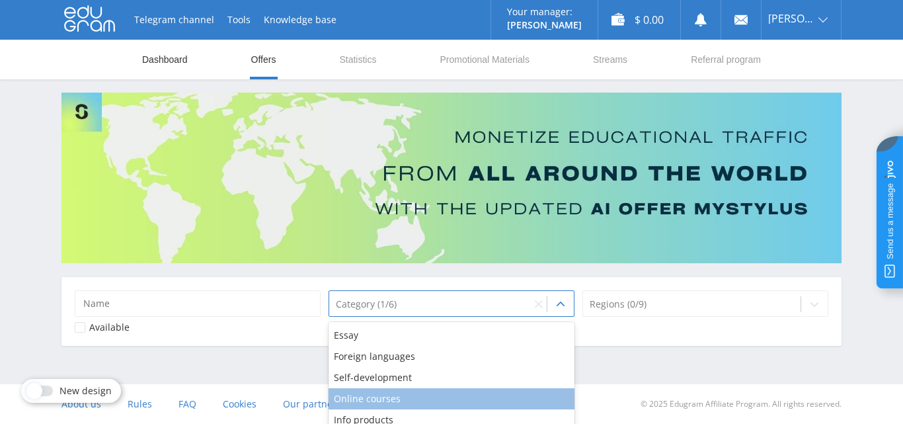
click at [391, 396] on div "Online courses" at bounding box center [452, 398] width 246 height 21
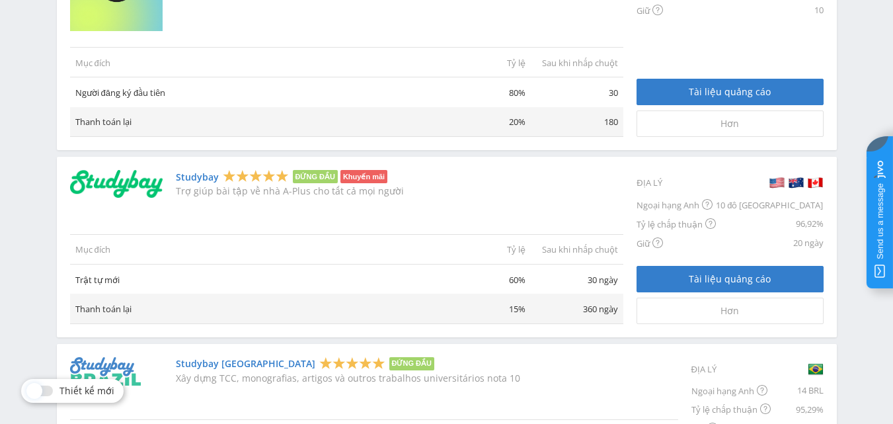
scroll to position [662, 0]
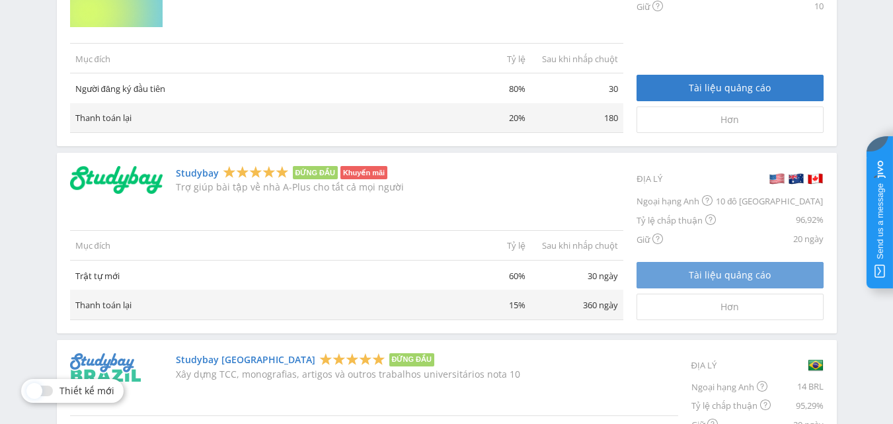
click at [764, 281] on font "Tài liệu quảng cáo" at bounding box center [730, 274] width 82 height 13
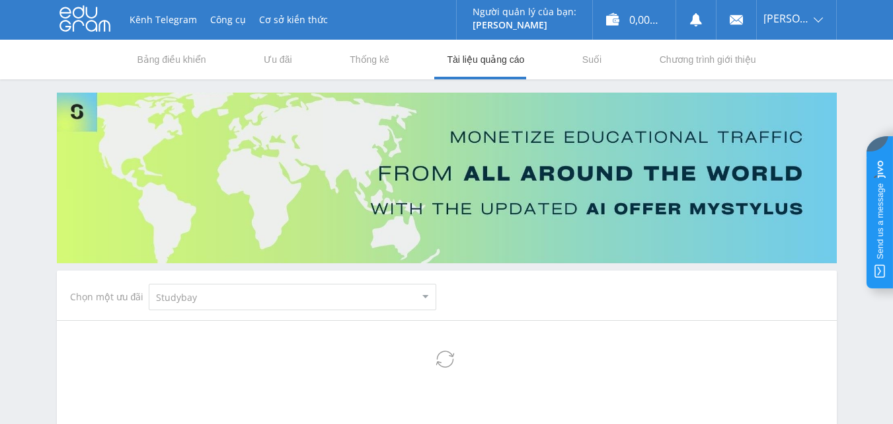
select select "2"
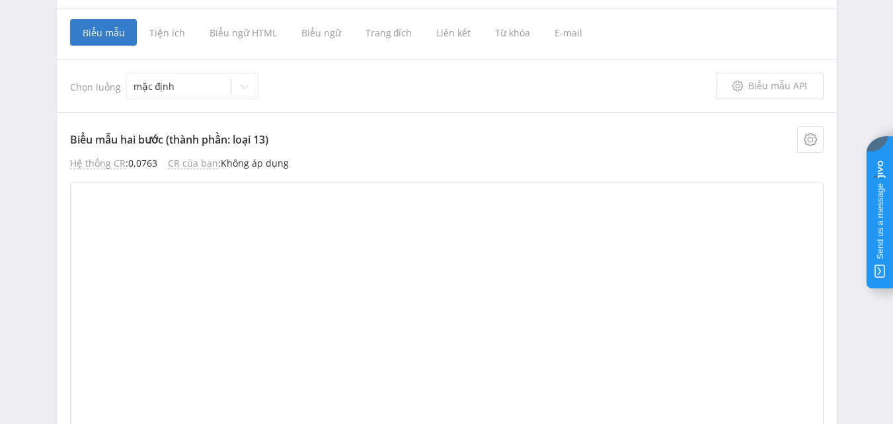
scroll to position [198, 0]
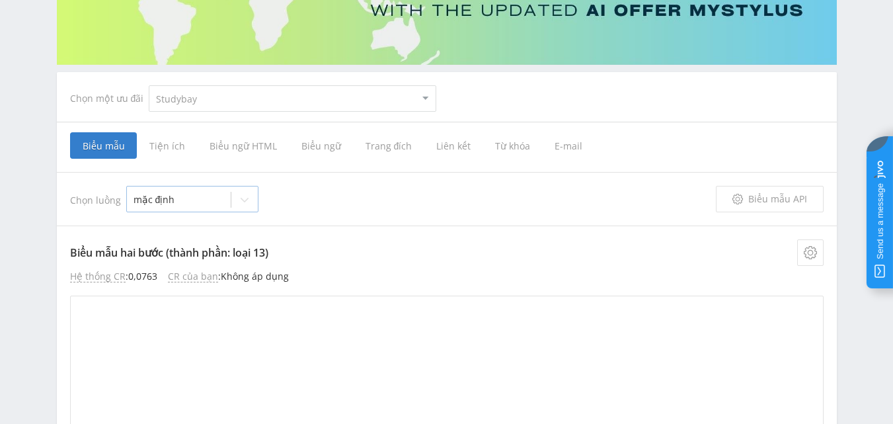
click at [241, 200] on icon at bounding box center [244, 199] width 11 height 11
click at [241, 200] on icon at bounding box center [245, 200] width 8 height 5
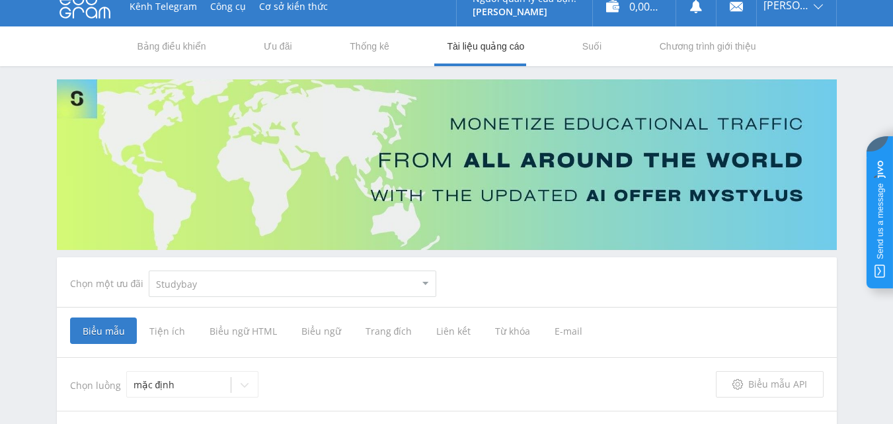
scroll to position [0, 0]
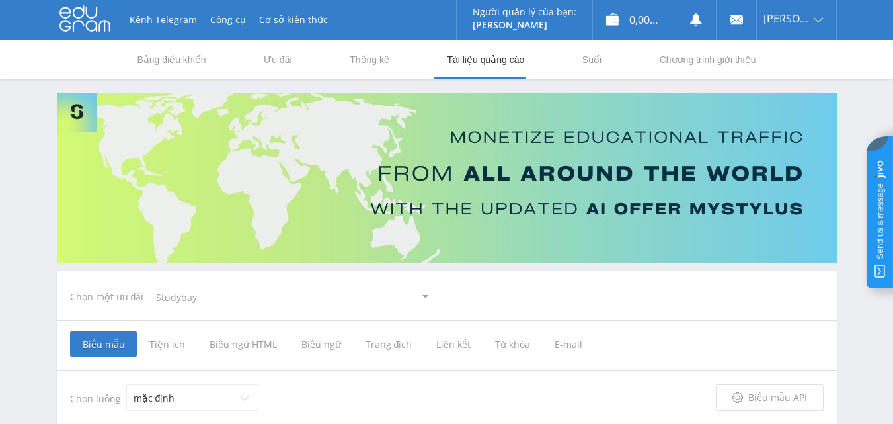
click at [168, 346] on font "Tiện ích" at bounding box center [167, 344] width 36 height 13
click at [0, 0] on input "Tiện ích" at bounding box center [0, 0] width 0 height 0
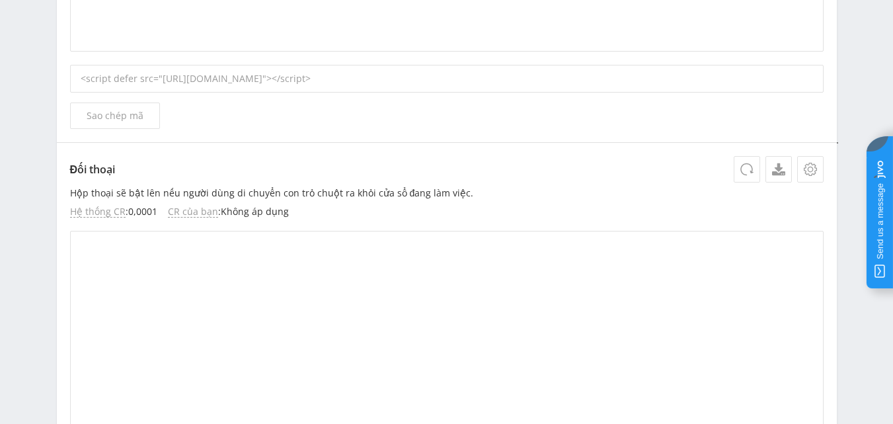
scroll to position [1018, 0]
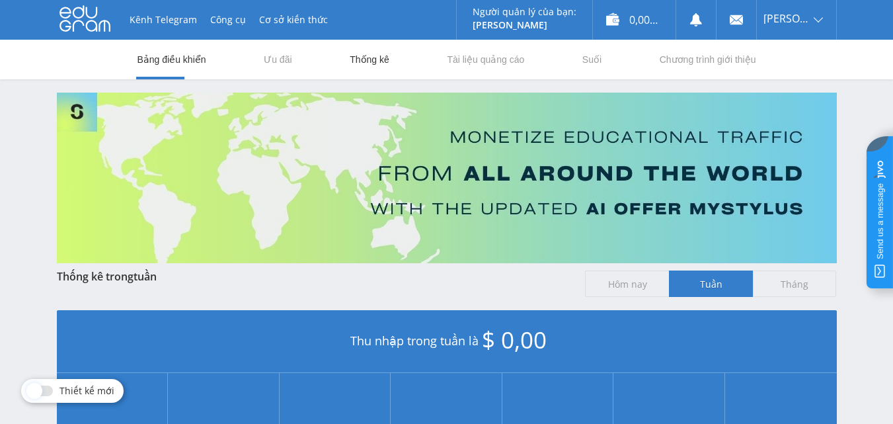
click at [362, 62] on font "Thống kê" at bounding box center [370, 59] width 40 height 11
click at [290, 61] on font "Ưu đãi" at bounding box center [278, 59] width 28 height 11
click at [635, 20] on div "0,00 đô la" at bounding box center [634, 20] width 83 height 40
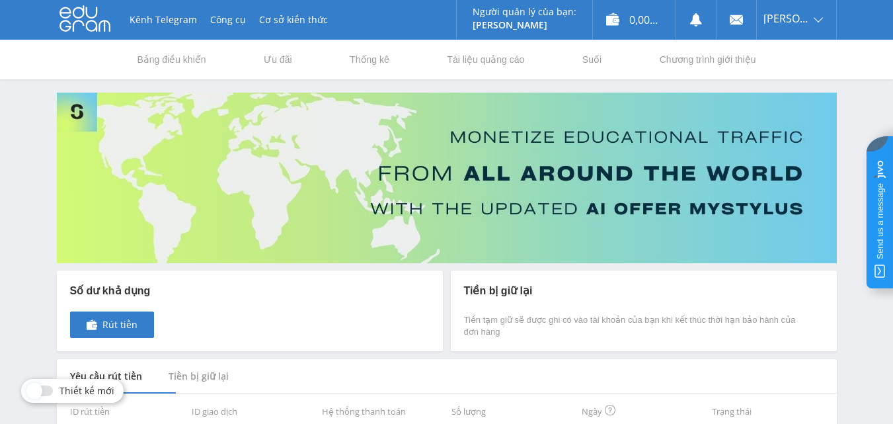
scroll to position [71, 0]
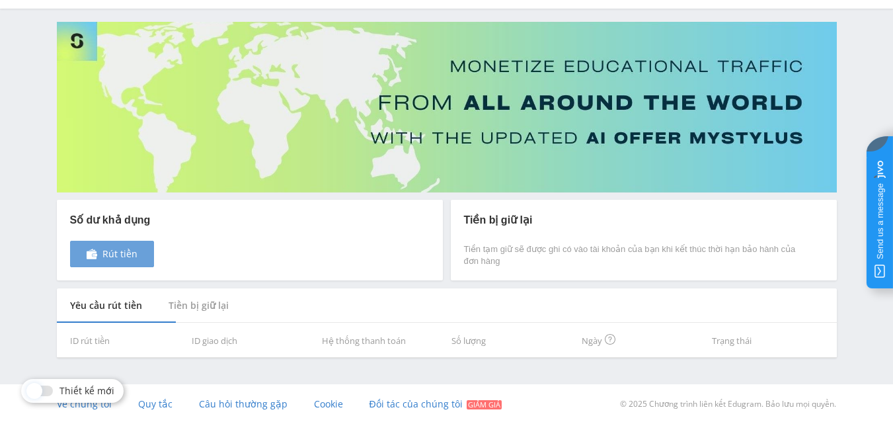
click at [106, 253] on font "Rút tiền" at bounding box center [119, 253] width 35 height 13
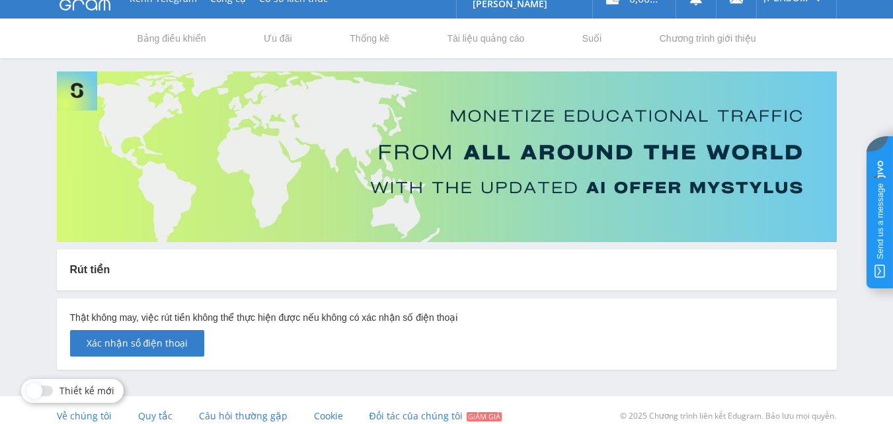
scroll to position [33, 0]
